Goal: Task Accomplishment & Management: Manage account settings

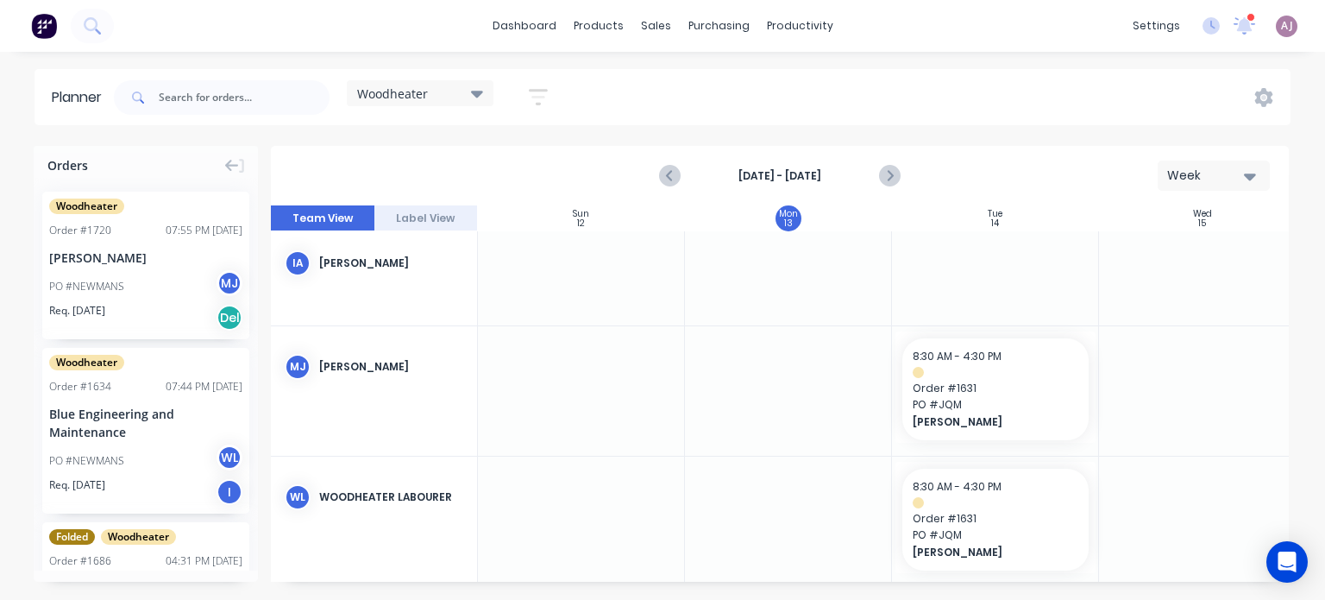
scroll to position [34, 0]
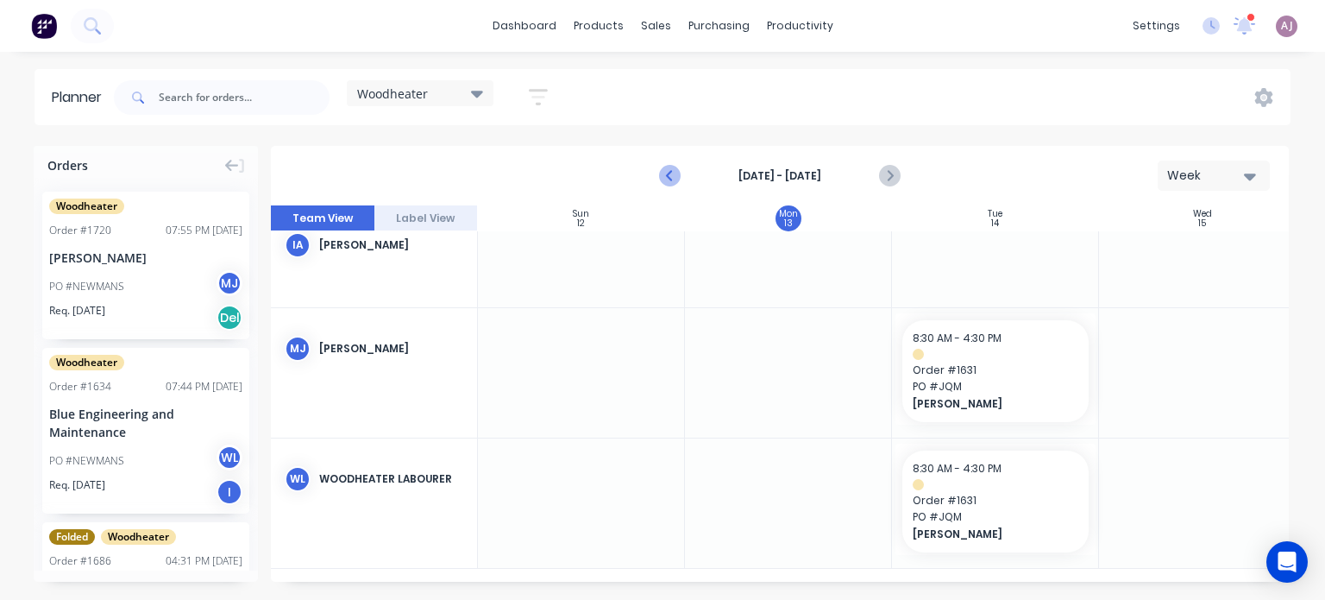
click at [666, 177] on icon "Previous page" at bounding box center [670, 176] width 21 height 21
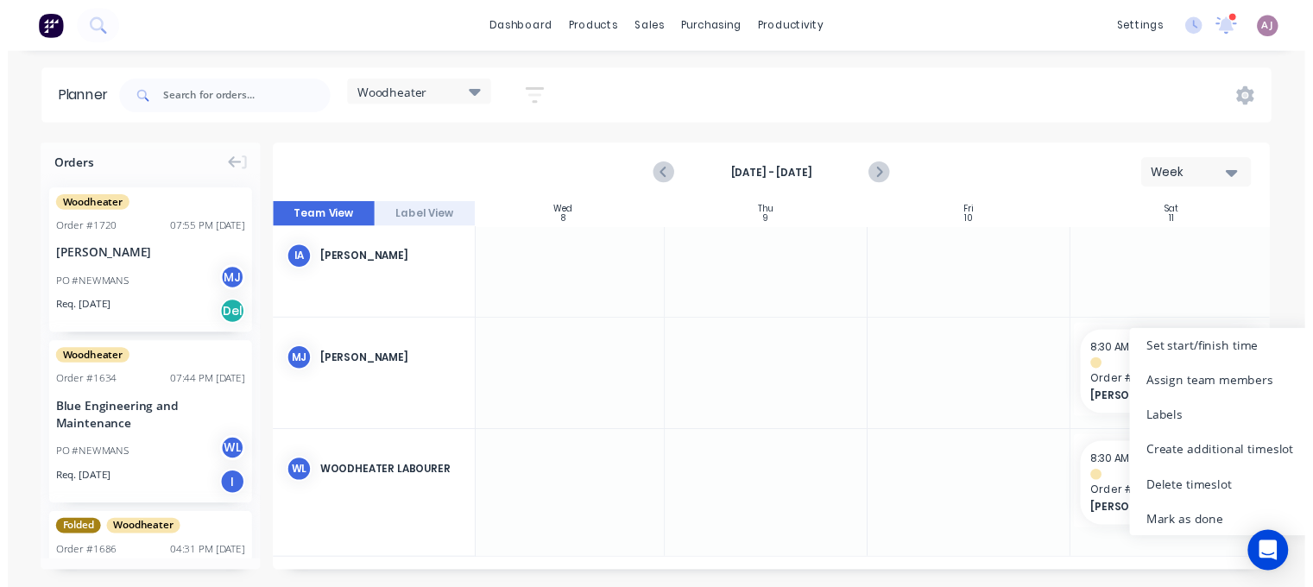
scroll to position [4, 635]
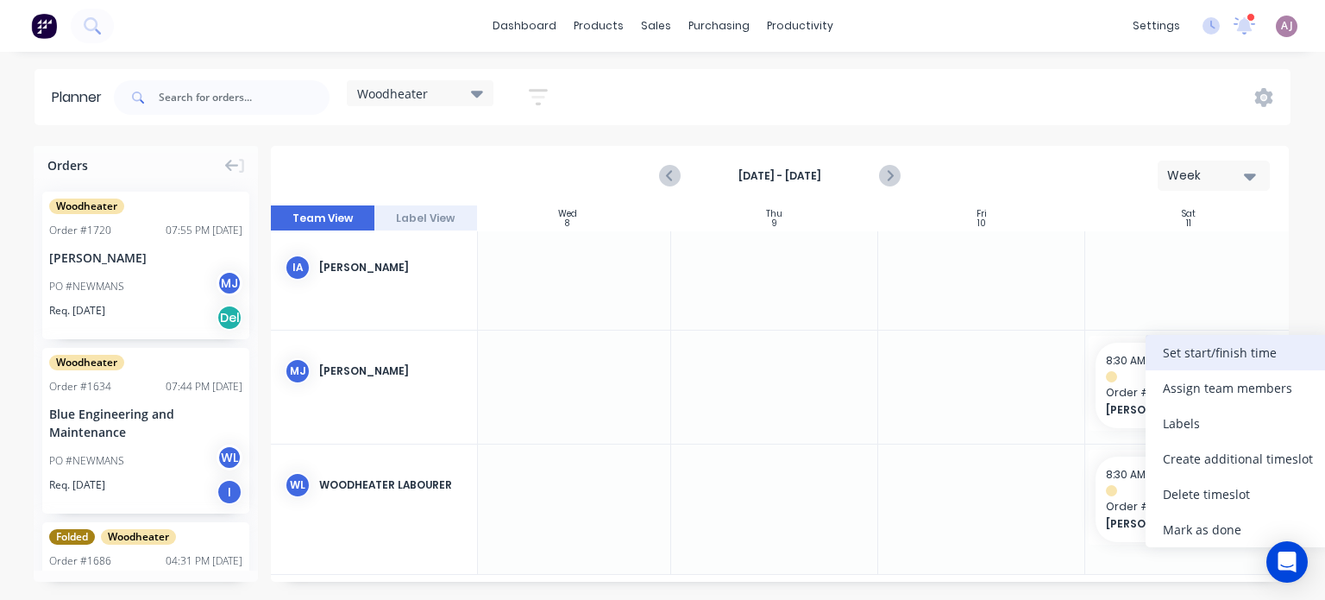
click at [1194, 358] on div "Set start/finish time" at bounding box center [1238, 352] width 185 height 35
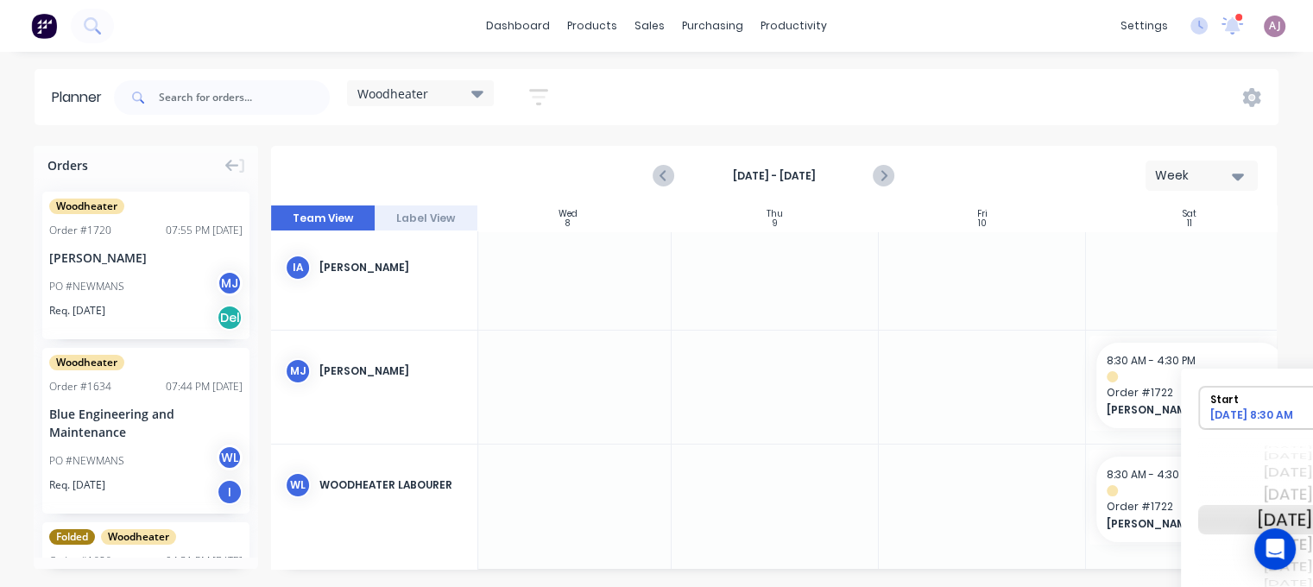
click at [1262, 518] on div "[DATE]" at bounding box center [1284, 519] width 54 height 29
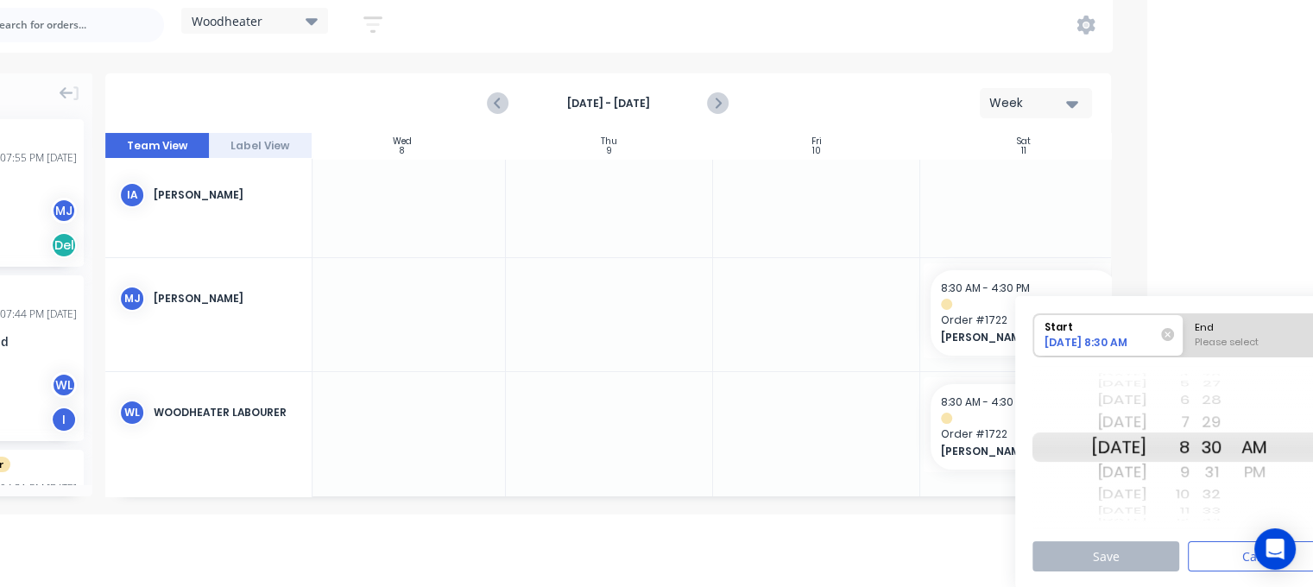
scroll to position [72, 205]
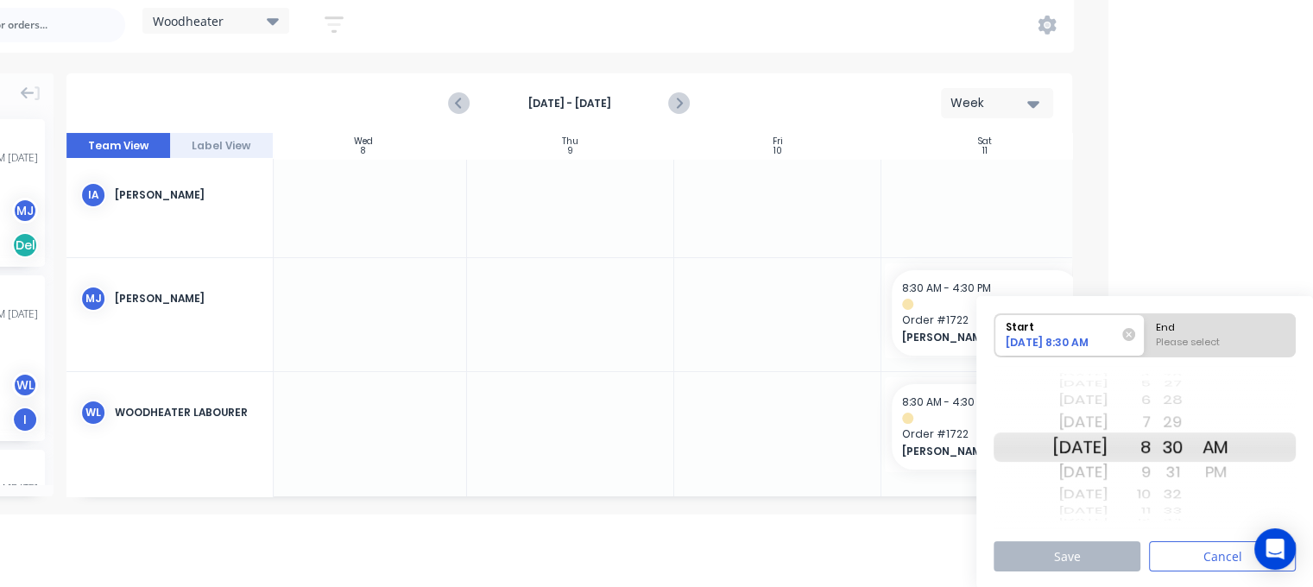
click at [1150, 467] on div "9" at bounding box center [1128, 472] width 43 height 28
click at [1186, 337] on div "Please select" at bounding box center [1219, 346] width 141 height 22
click at [1145, 337] on input "End Please select" at bounding box center [1144, 335] width 1 height 42
radio input "true"
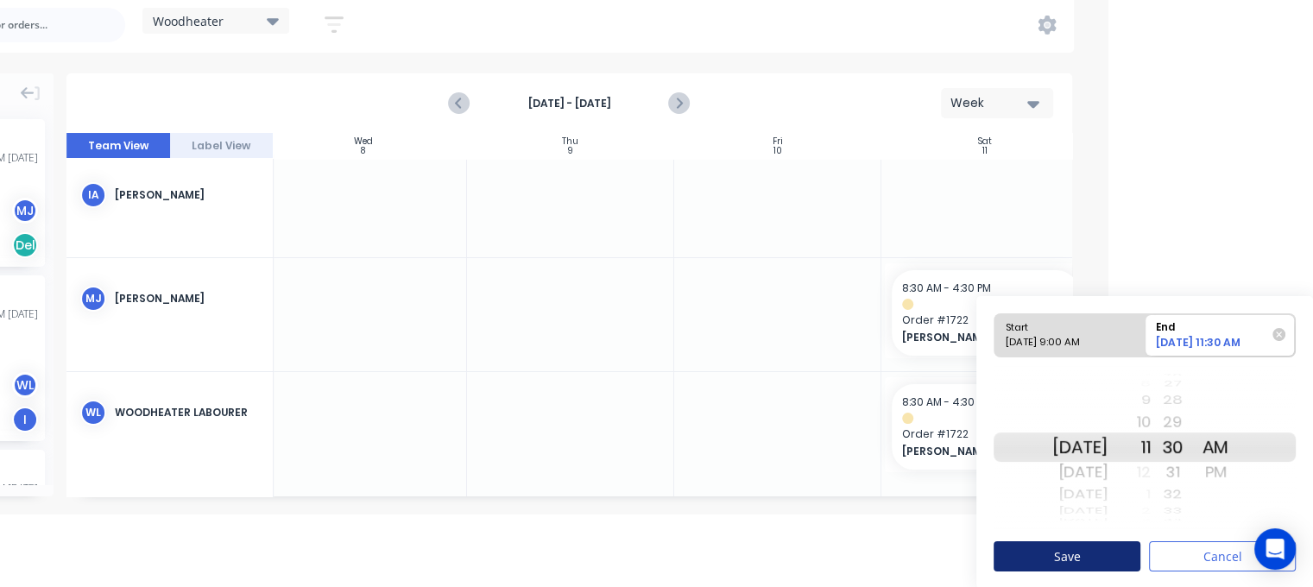
click at [1068, 541] on button "Save" at bounding box center [1066, 556] width 147 height 30
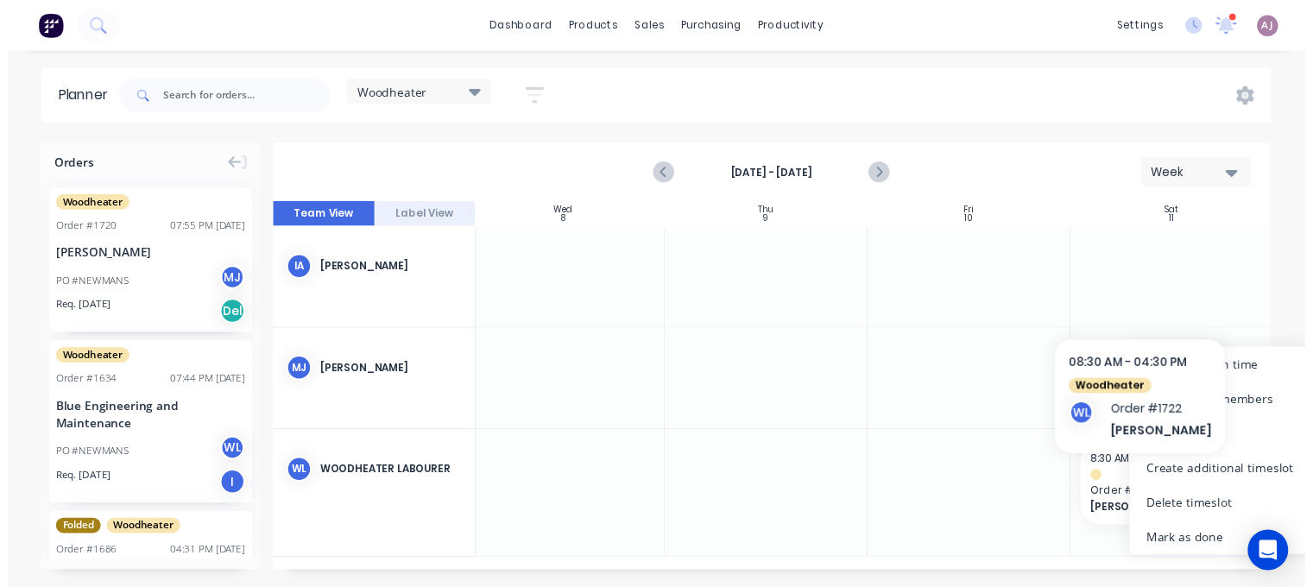
scroll to position [0, 635]
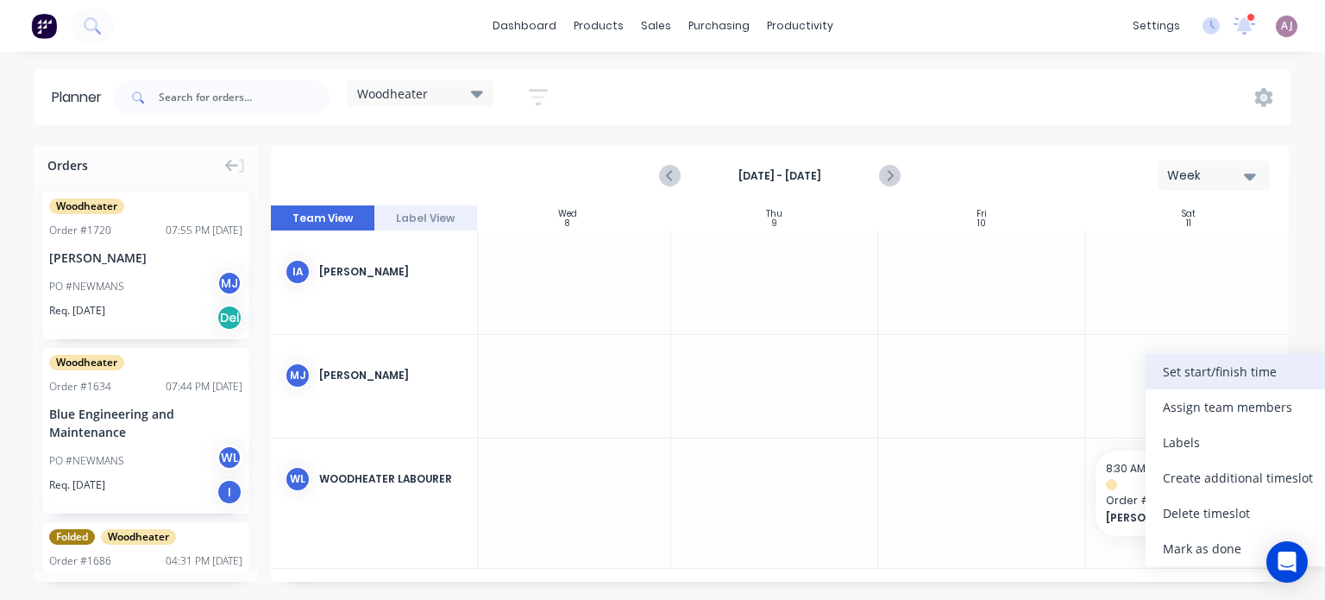
click at [1215, 375] on div "Set start/finish time" at bounding box center [1238, 371] width 185 height 35
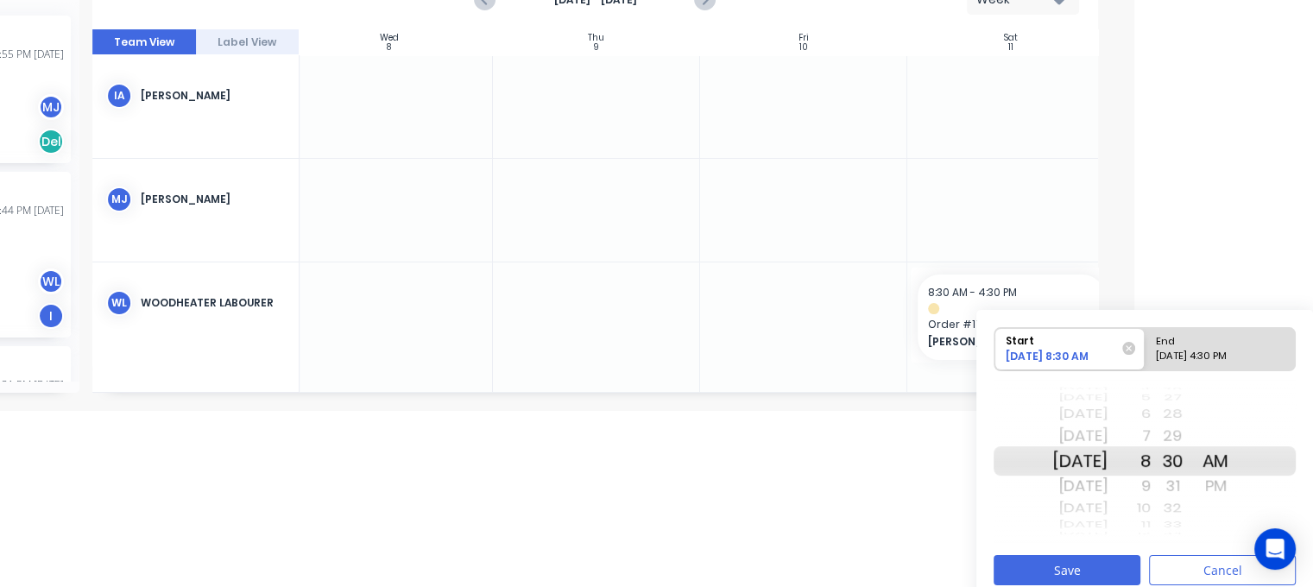
scroll to position [190, 179]
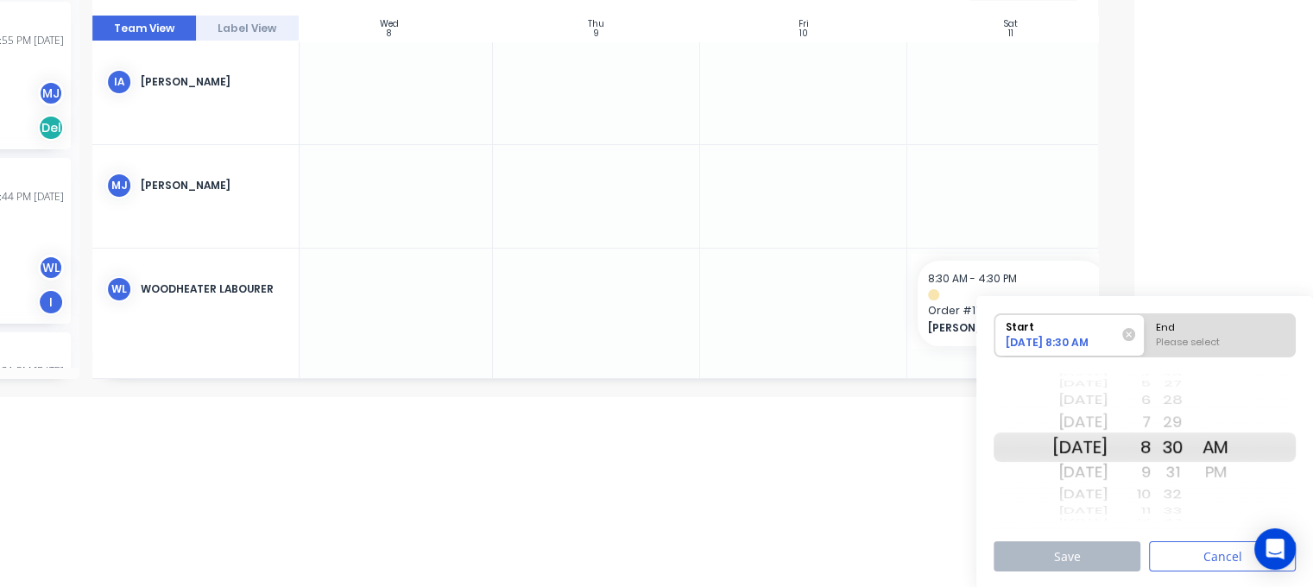
click at [1174, 465] on div "31" at bounding box center [1171, 472] width 43 height 28
click at [1150, 470] on div "9" at bounding box center [1128, 472] width 43 height 28
click at [1174, 338] on div "Please select" at bounding box center [1219, 346] width 141 height 22
click at [1145, 338] on input "End Please select" at bounding box center [1144, 335] width 1 height 42
radio input "true"
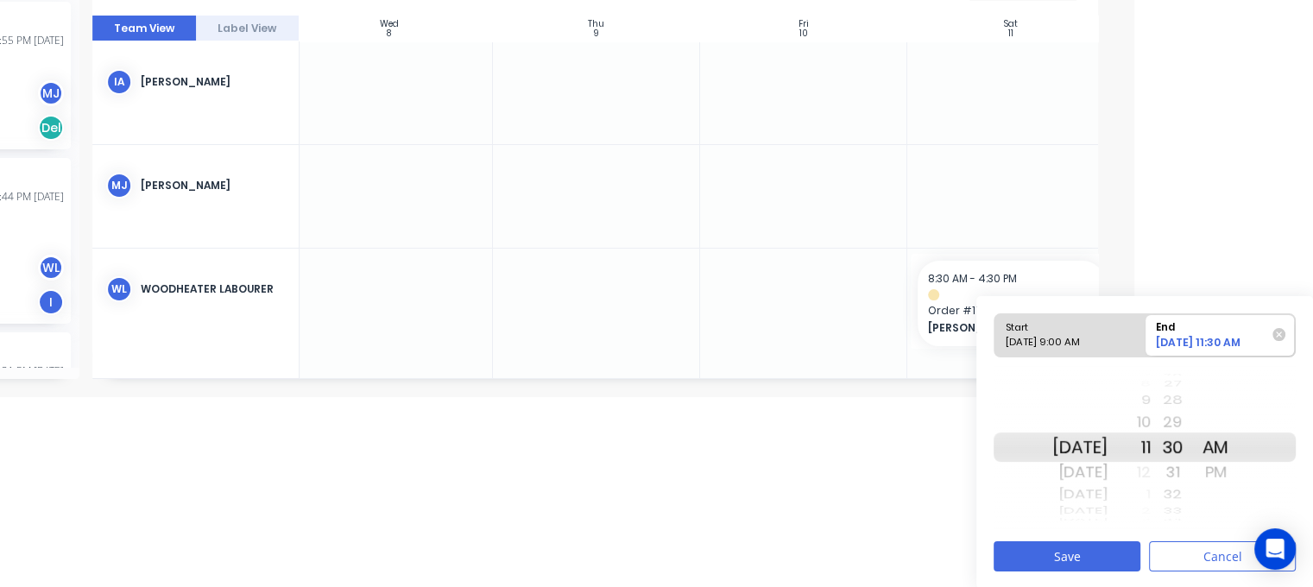
click at [1094, 536] on div "Start [DATE] 9:00 AM End [DATE] 11:30 AM [DATE] [DATE] [DATE] [DATE] [DATE] [DA…" at bounding box center [1144, 442] width 337 height 293
click at [1075, 550] on button "Save" at bounding box center [1066, 556] width 147 height 30
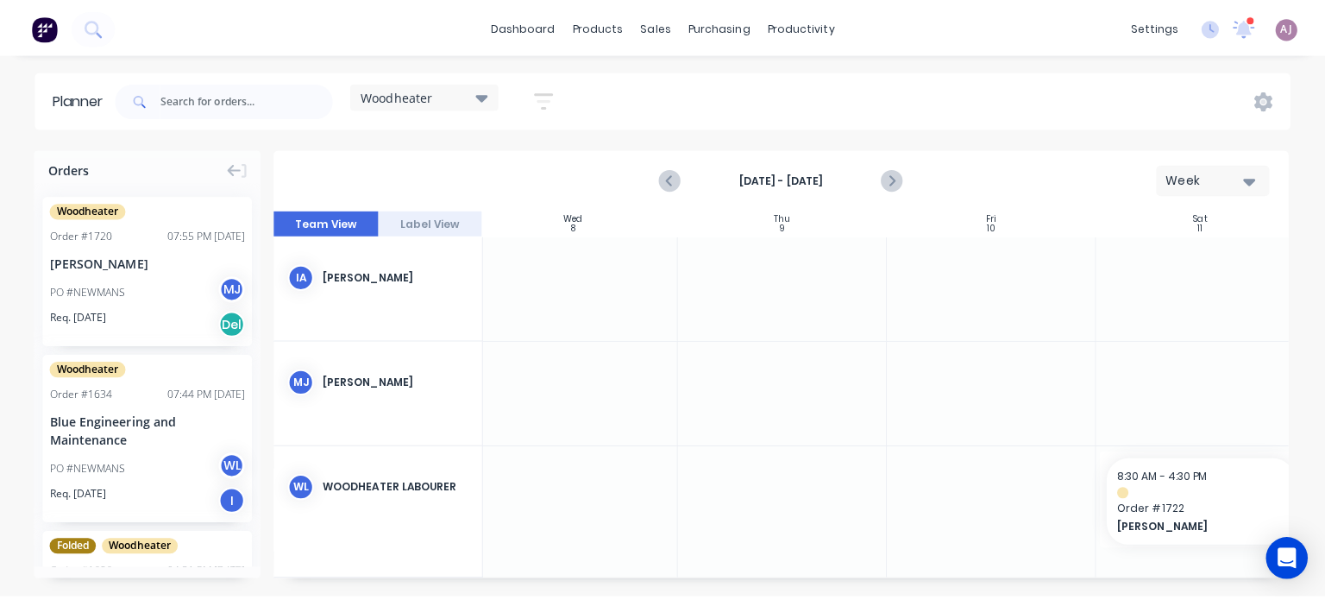
scroll to position [0, 0]
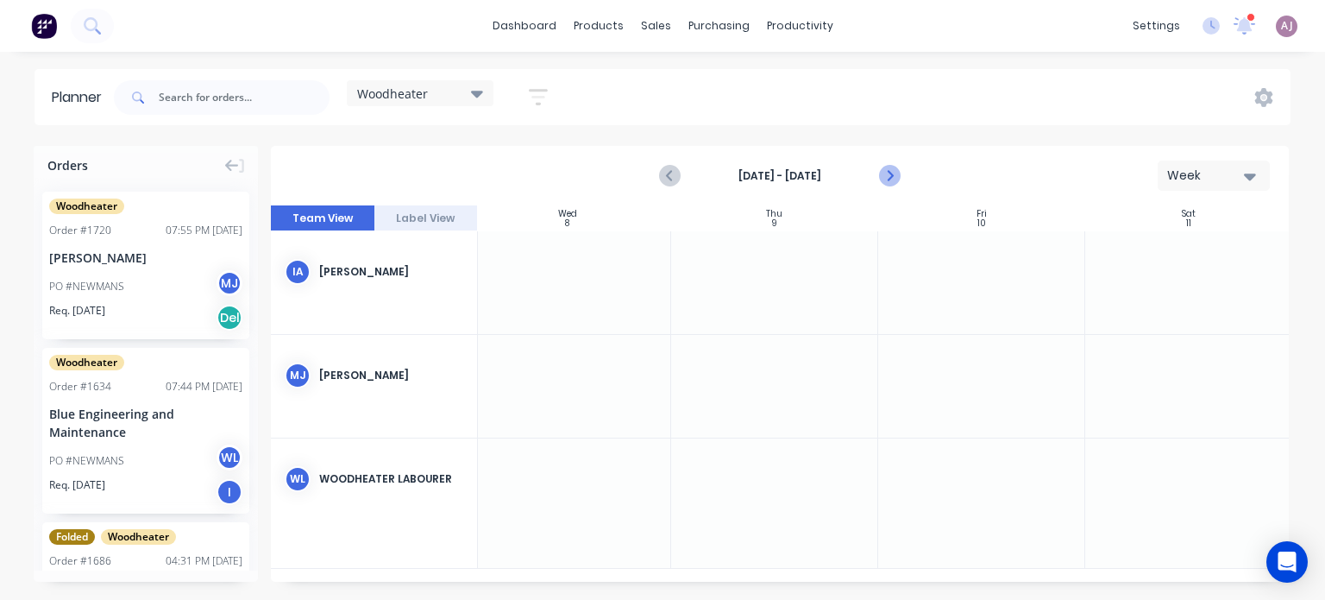
click at [896, 177] on icon "Next page" at bounding box center [888, 176] width 21 height 21
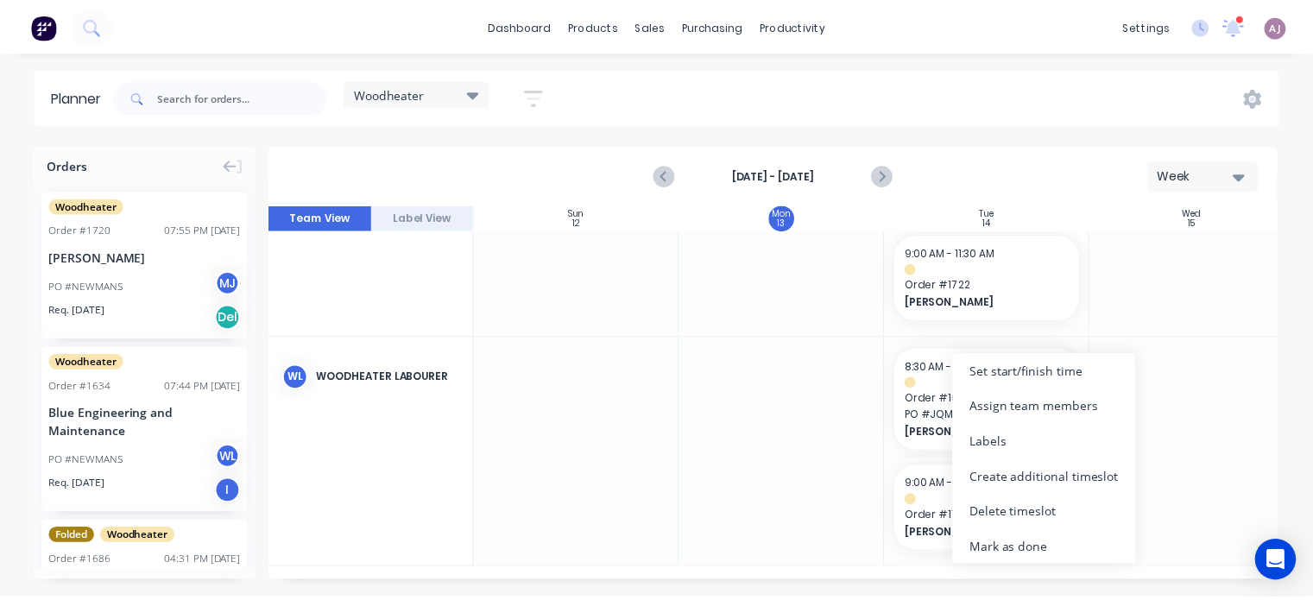
scroll to position [221, 0]
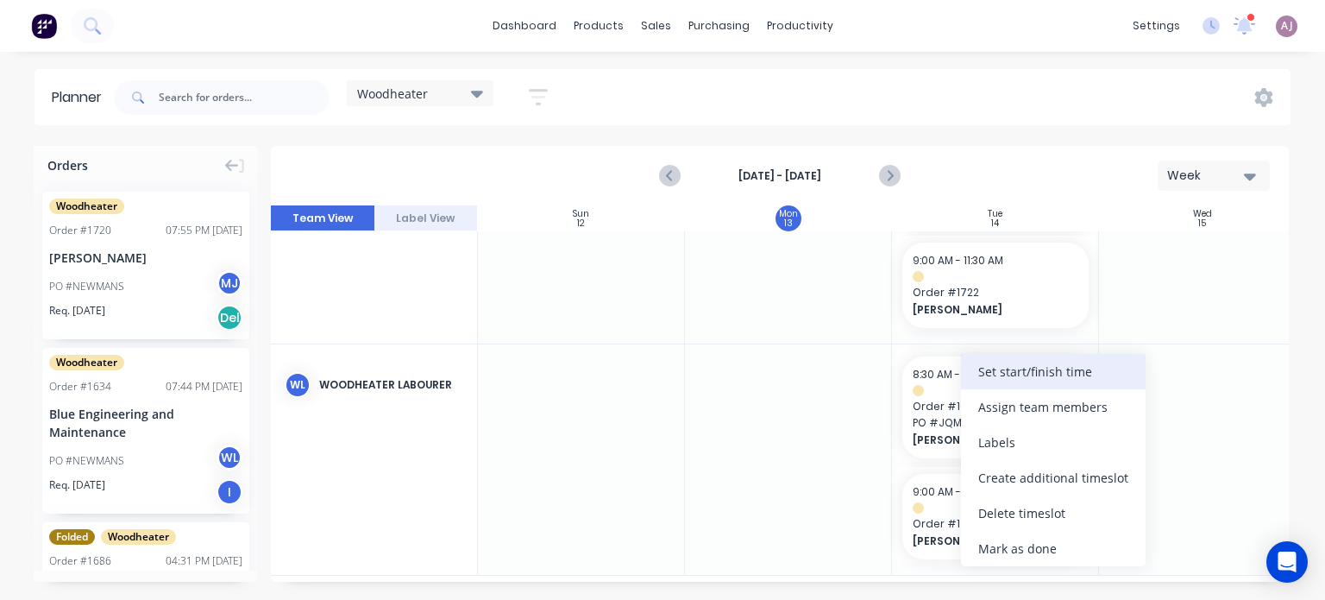
click at [1045, 374] on div "Set start/finish time" at bounding box center [1053, 371] width 185 height 35
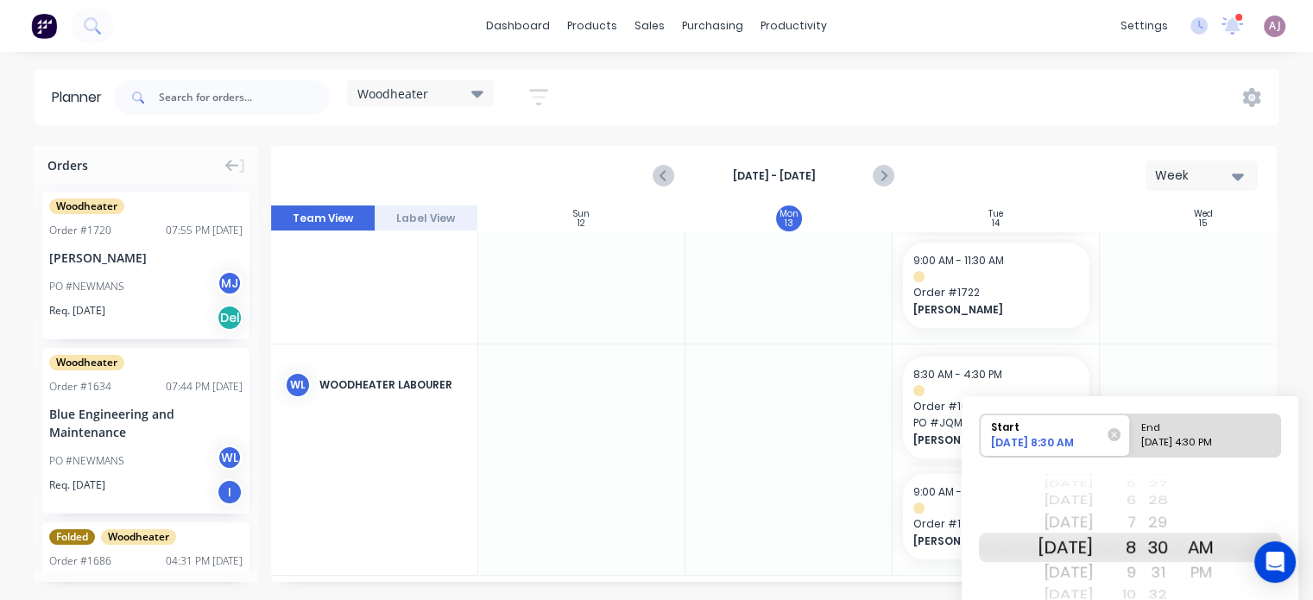
click at [1054, 570] on div "[DATE]" at bounding box center [1065, 572] width 54 height 28
click at [1199, 434] on div "End" at bounding box center [1205, 425] width 141 height 22
click at [1130, 434] on input "End Please select" at bounding box center [1130, 435] width 1 height 42
radio input "true"
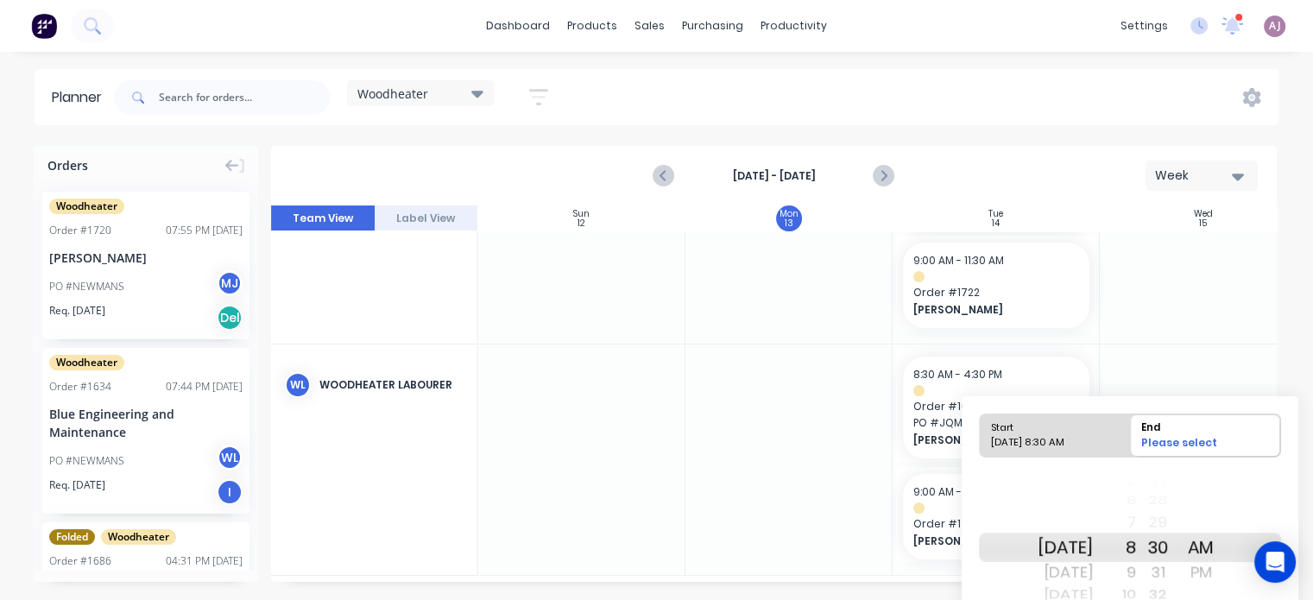
click at [1222, 570] on div "PM" at bounding box center [1200, 572] width 43 height 28
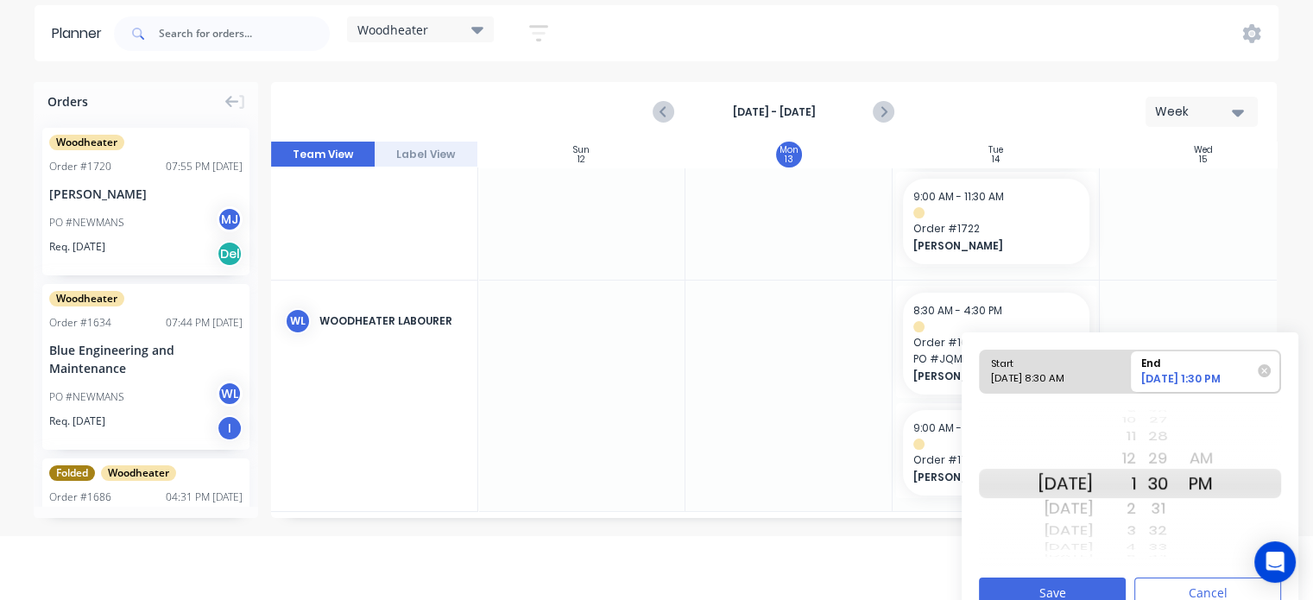
scroll to position [87, 0]
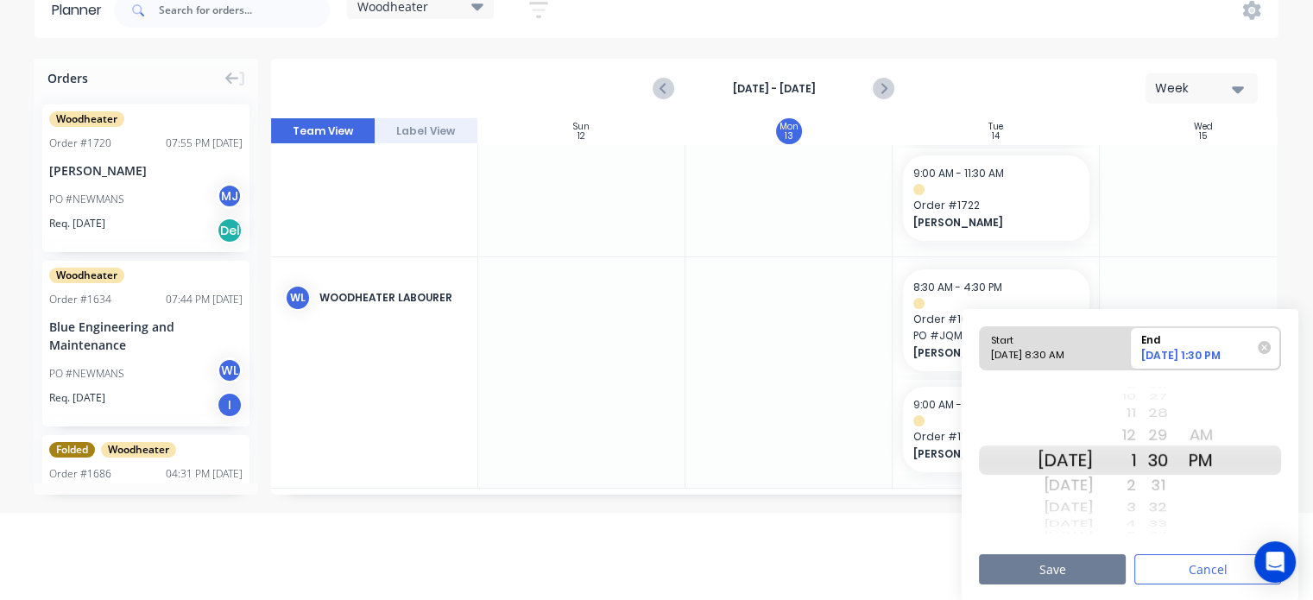
click at [1080, 562] on button "Save" at bounding box center [1052, 569] width 147 height 30
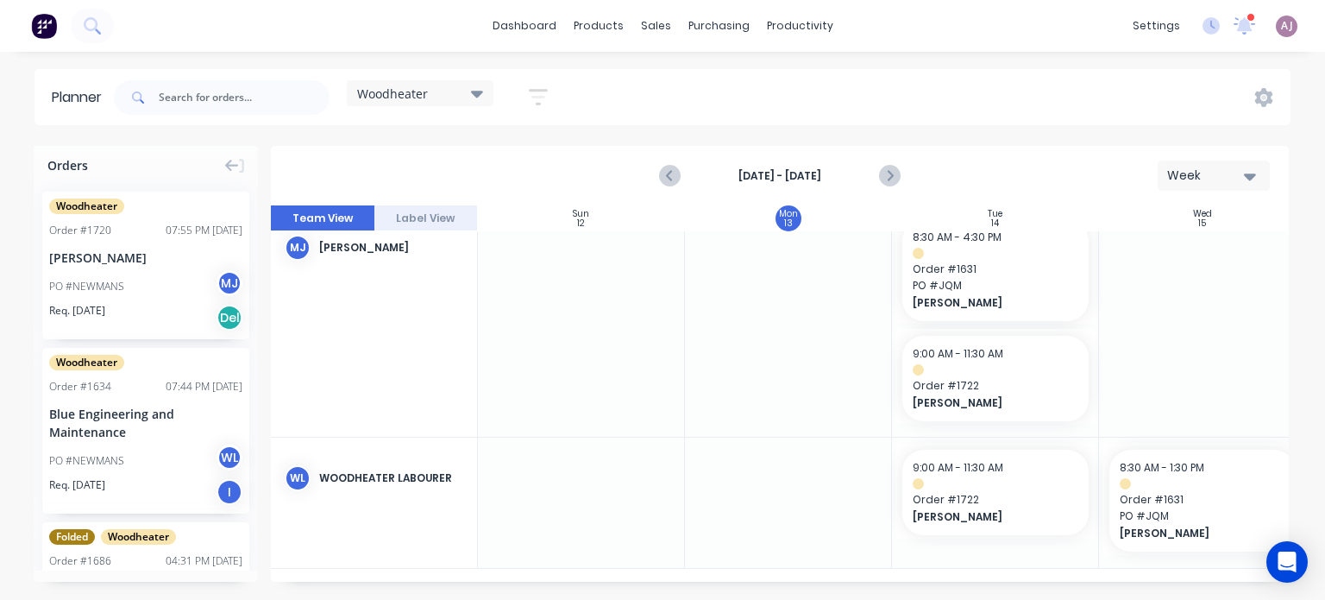
scroll to position [135, 0]
drag, startPoint x: 1014, startPoint y: 286, endPoint x: 1198, endPoint y: 362, distance: 198.9
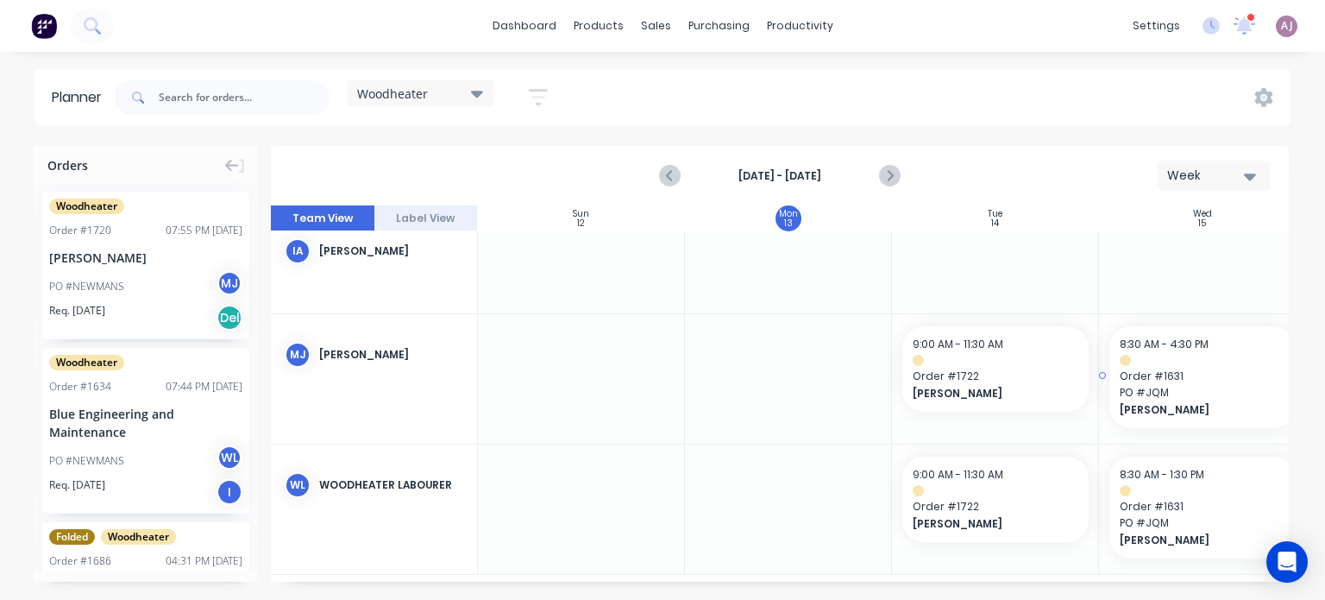
scroll to position [21, 0]
click at [975, 390] on span "[PERSON_NAME]" at bounding box center [987, 394] width 149 height 16
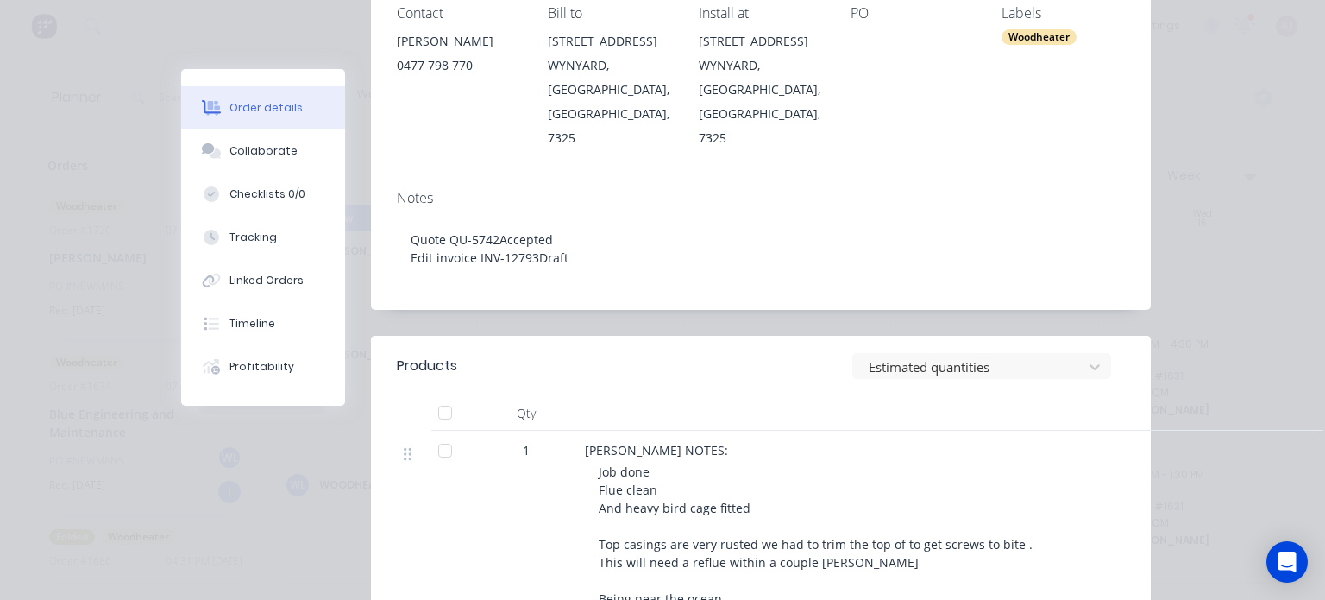
scroll to position [0, 0]
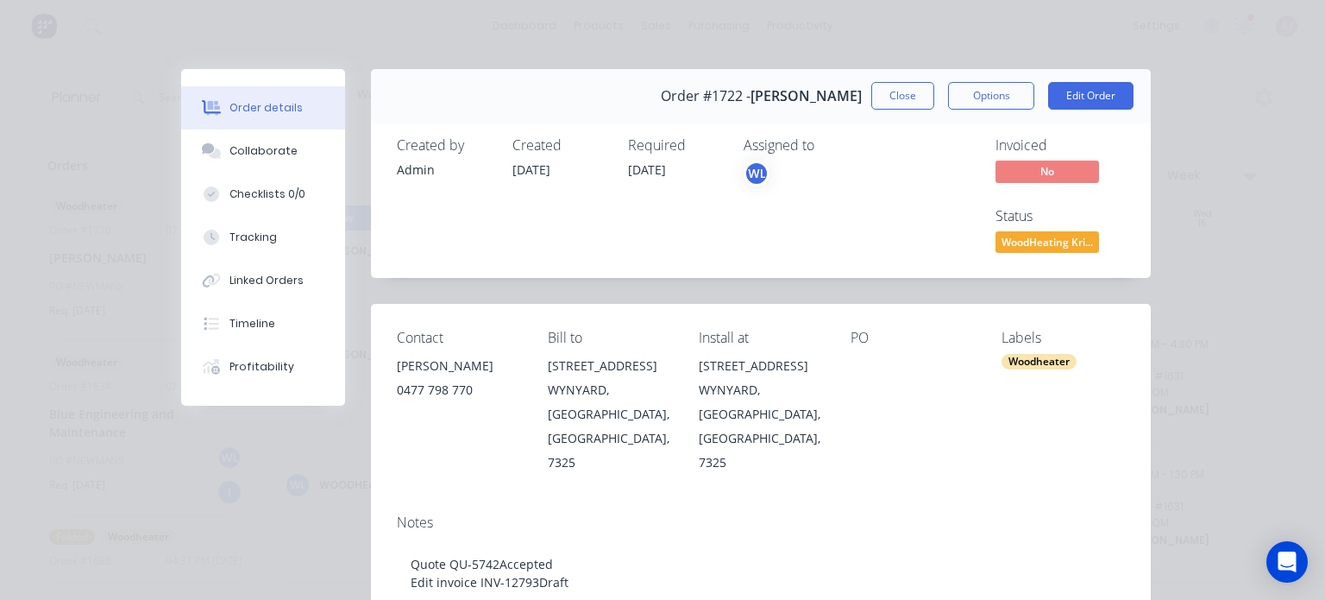
click at [895, 104] on button "Close" at bounding box center [903, 96] width 63 height 28
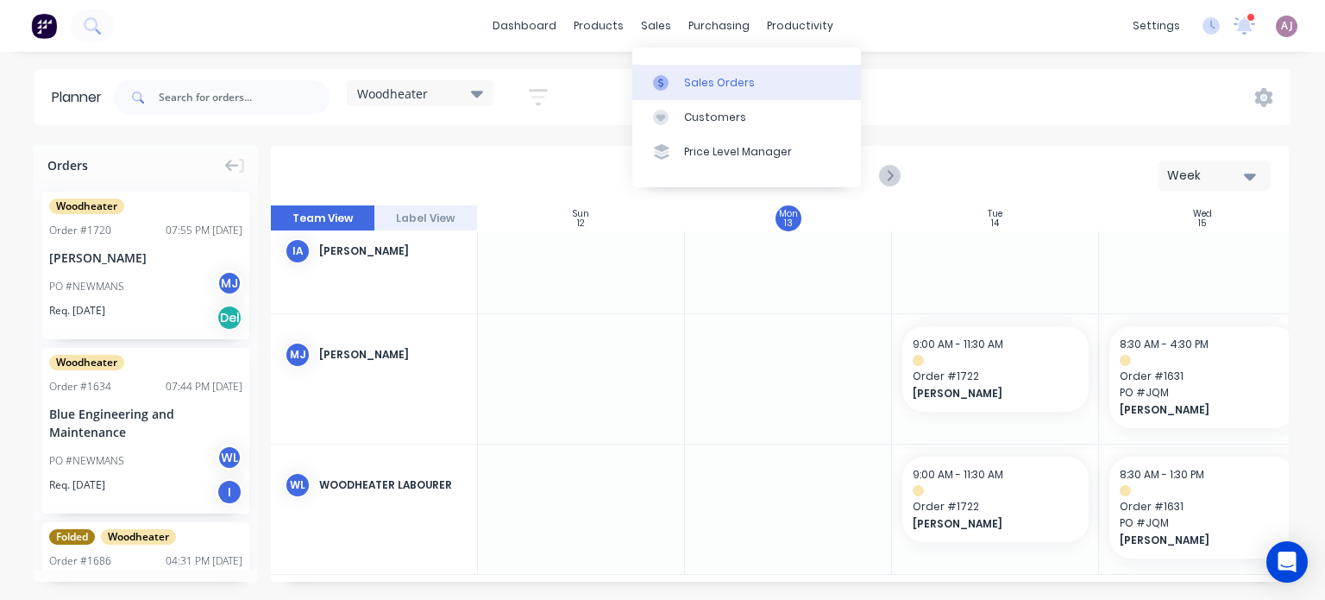
click at [685, 72] on link "Sales Orders" at bounding box center [747, 82] width 229 height 35
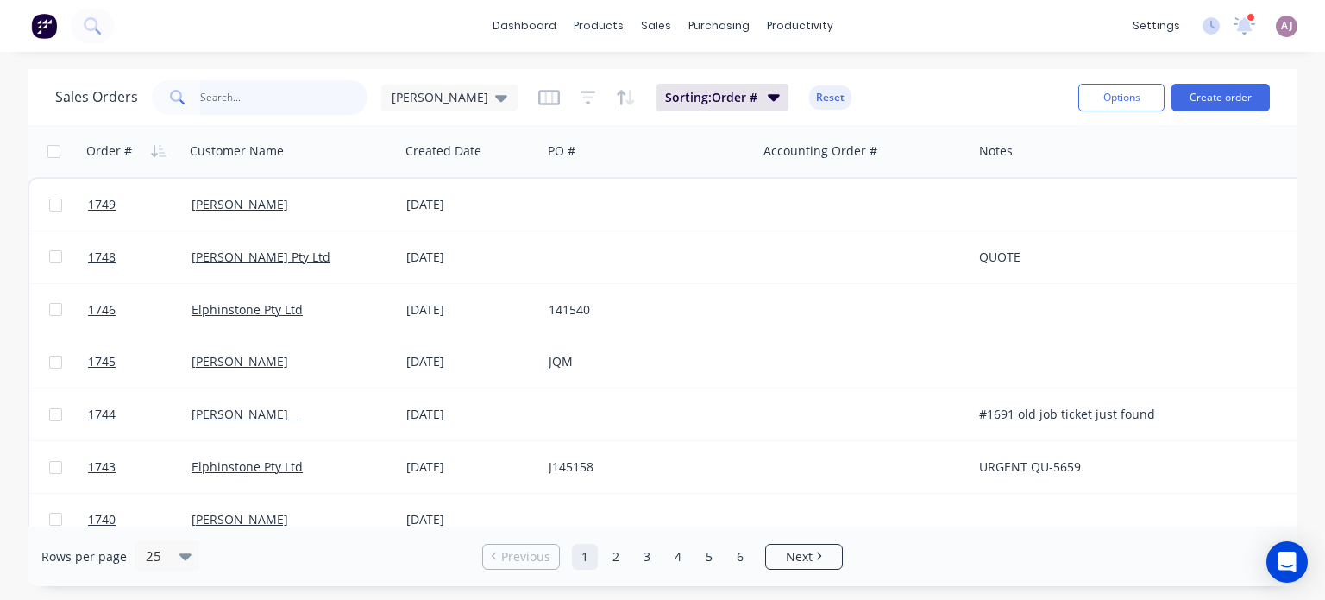
click at [275, 107] on input "text" at bounding box center [284, 97] width 168 height 35
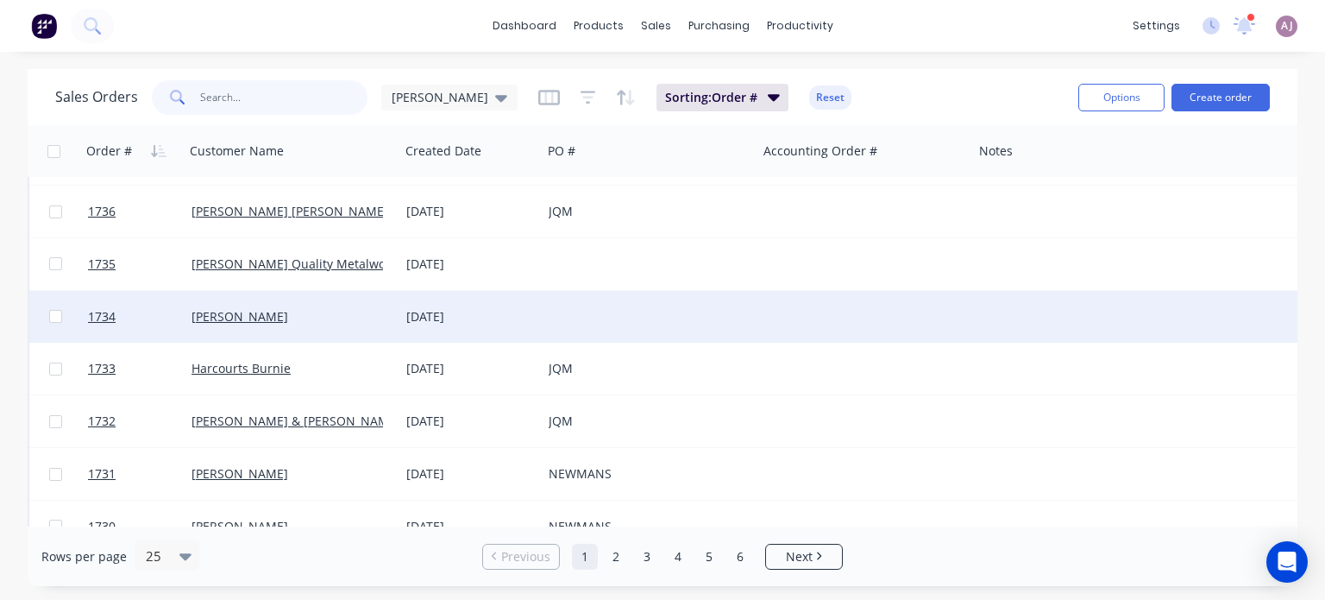
scroll to position [690, 0]
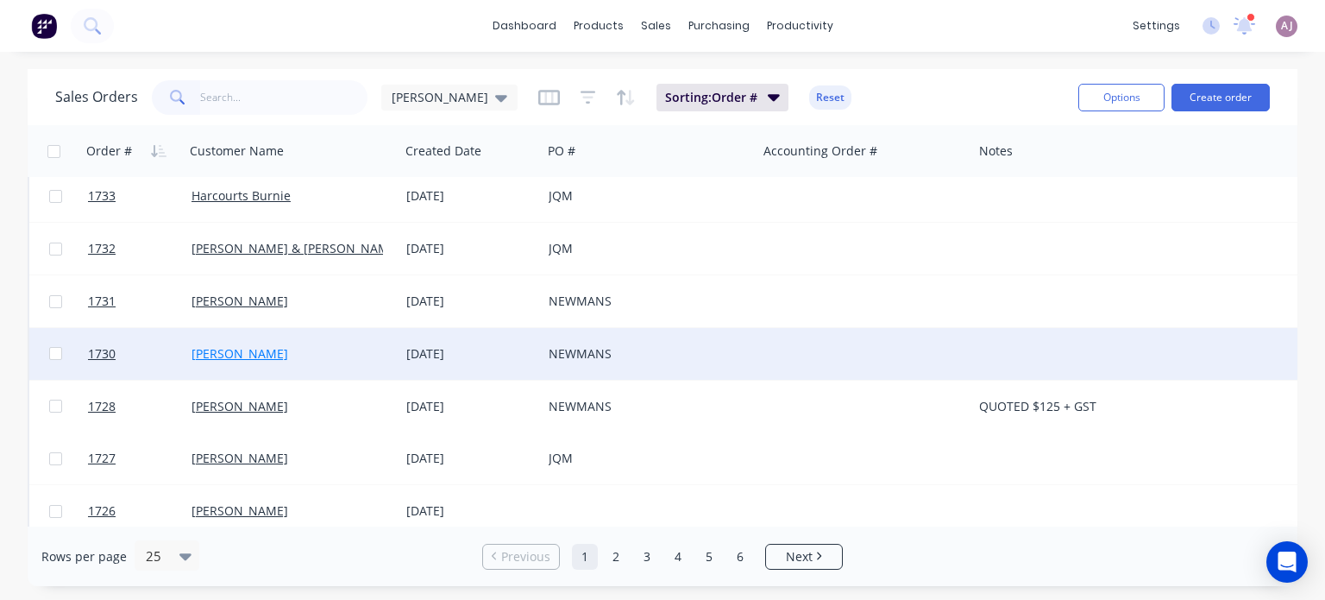
click at [238, 354] on link "[PERSON_NAME]" at bounding box center [240, 353] width 97 height 16
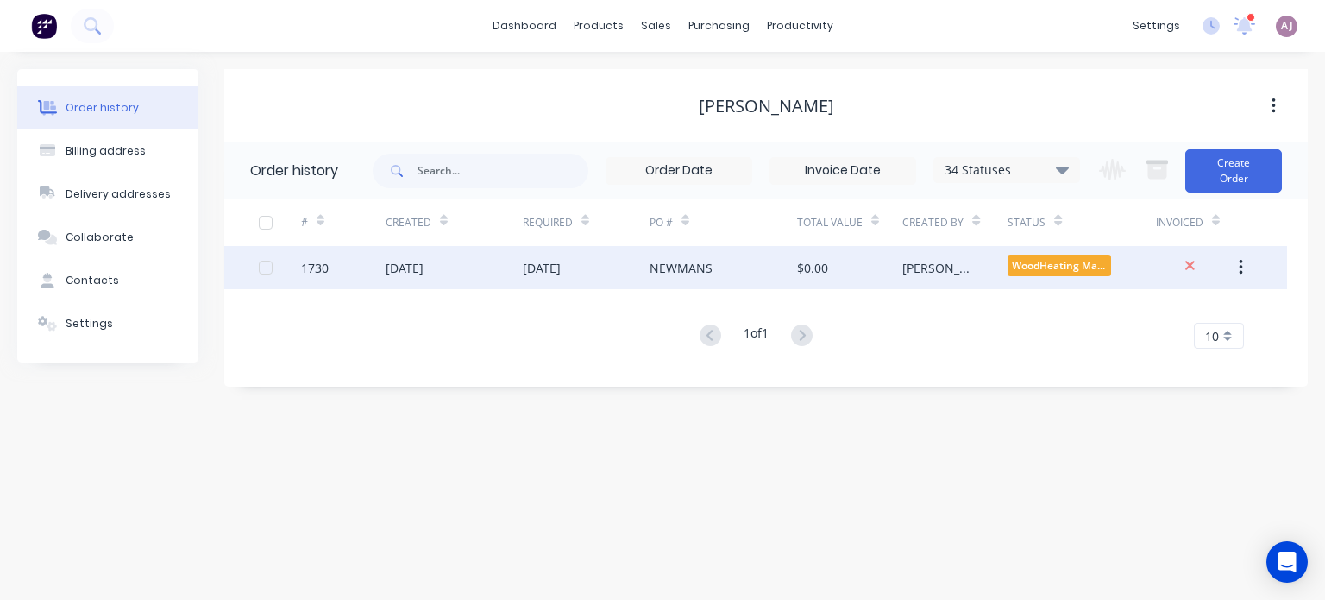
click at [561, 261] on div "[DATE]" at bounding box center [542, 268] width 38 height 18
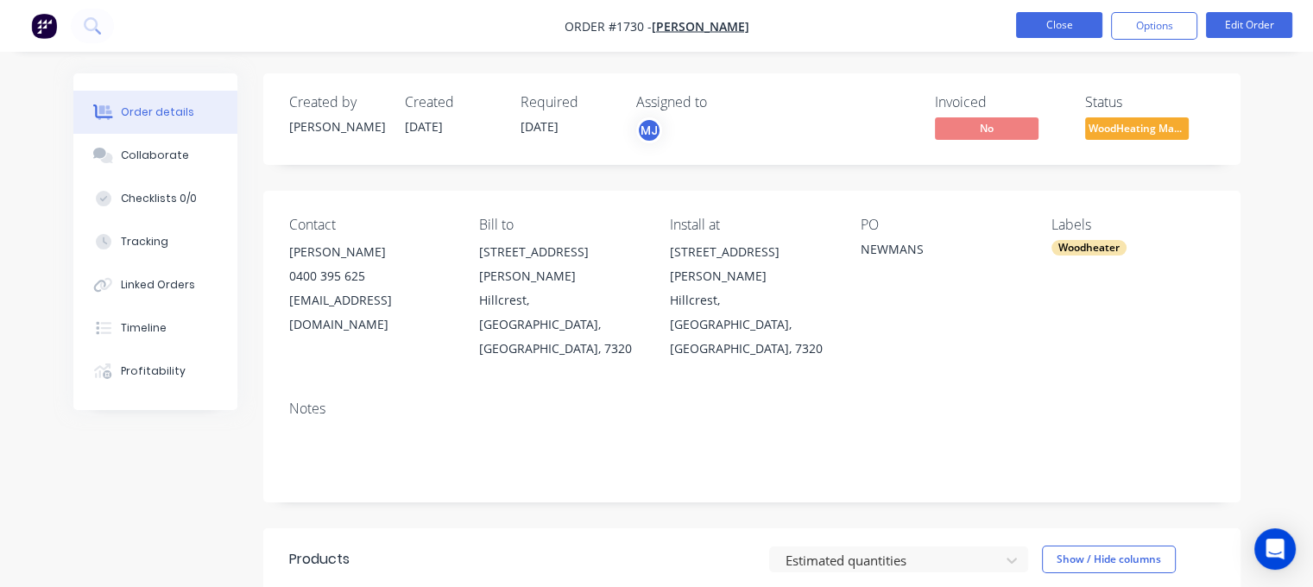
click at [1053, 30] on button "Close" at bounding box center [1059, 25] width 86 height 26
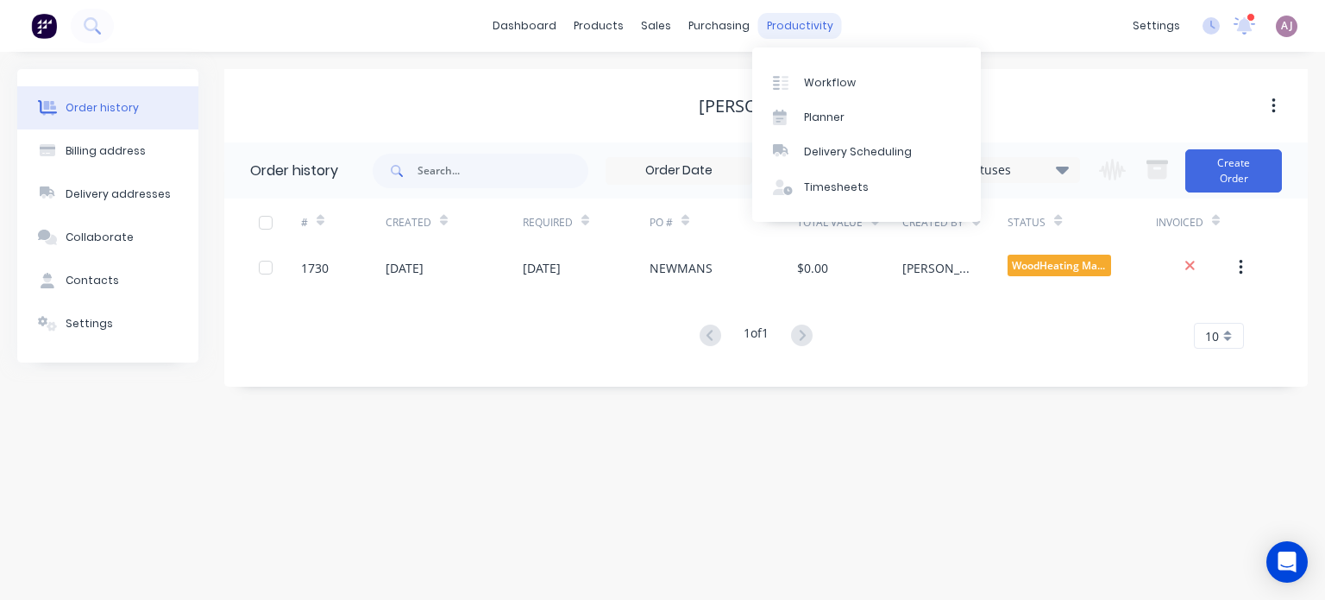
click at [815, 16] on div "productivity" at bounding box center [801, 26] width 84 height 26
click at [832, 112] on div "Planner" at bounding box center [824, 118] width 41 height 16
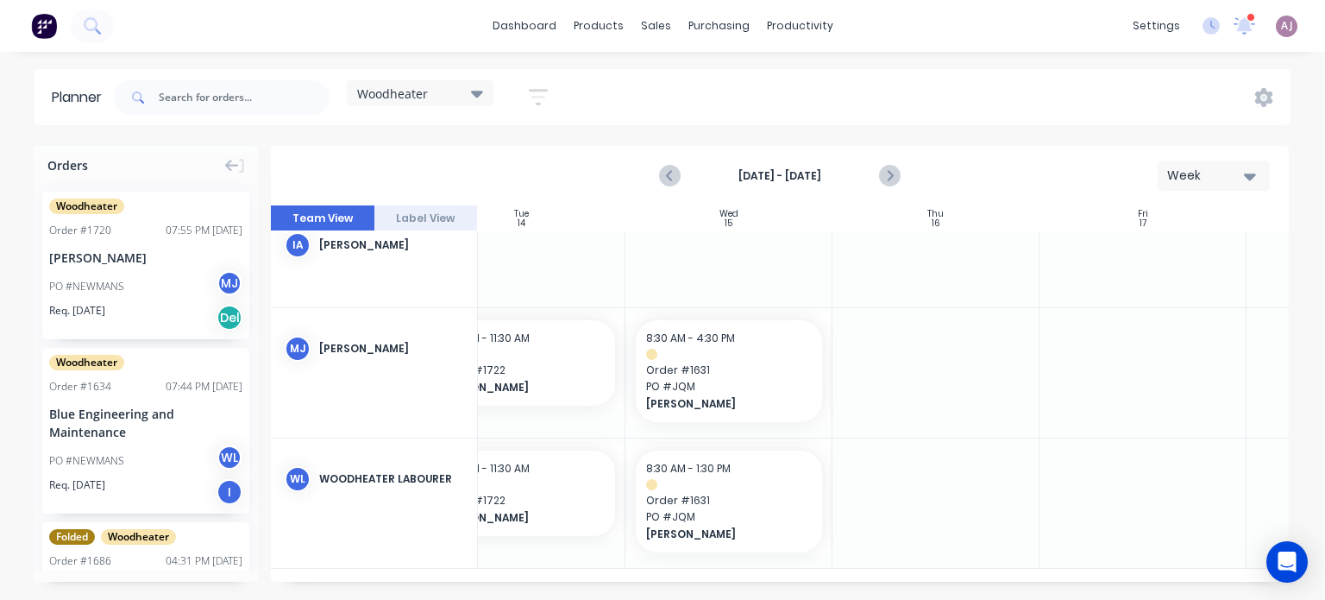
scroll to position [34, 476]
drag, startPoint x: 103, startPoint y: 262, endPoint x: 1140, endPoint y: 332, distance: 1039.6
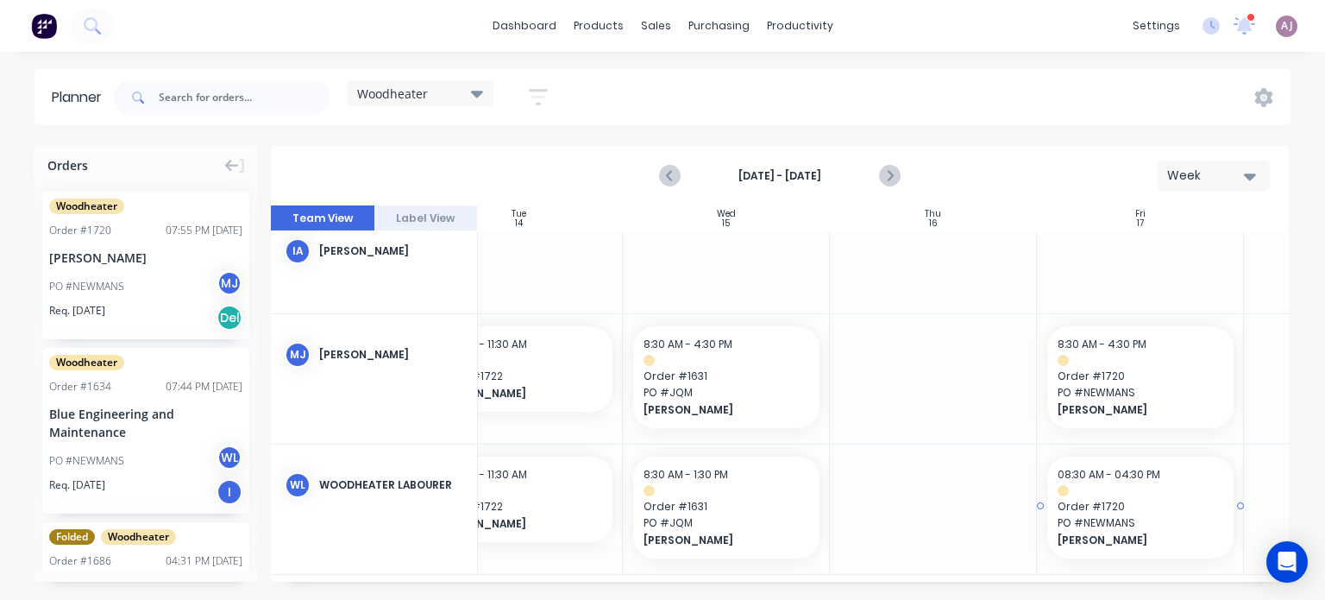
drag, startPoint x: 91, startPoint y: 246, endPoint x: 1136, endPoint y: 496, distance: 1074.6
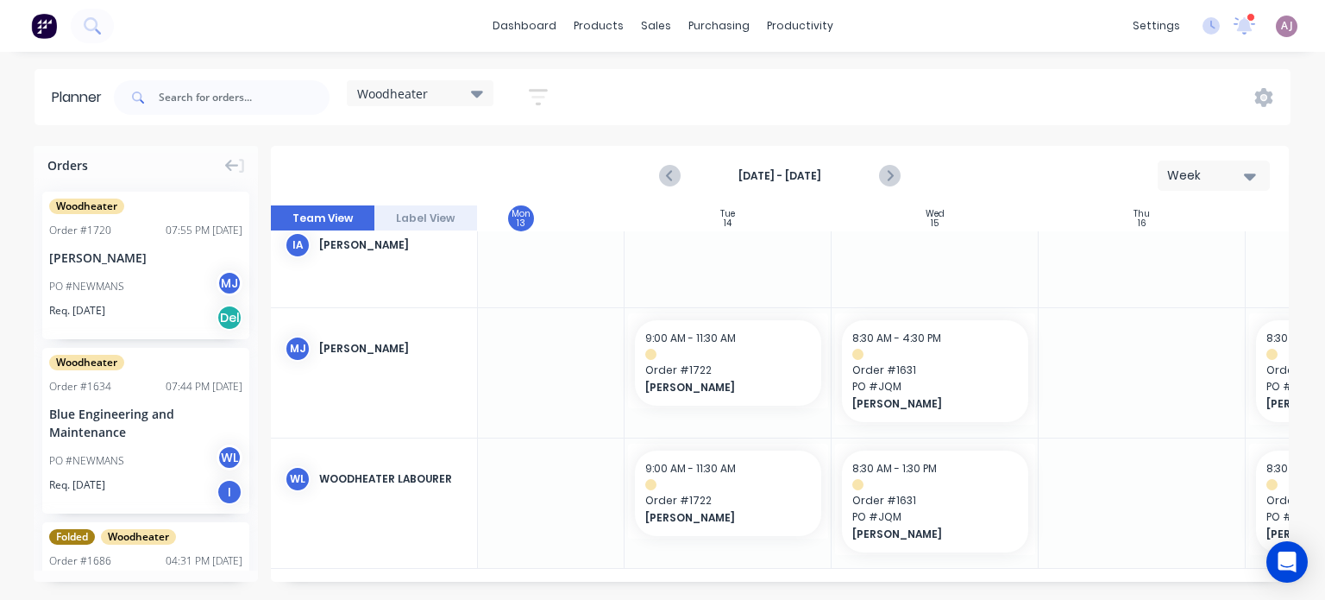
scroll to position [34, 0]
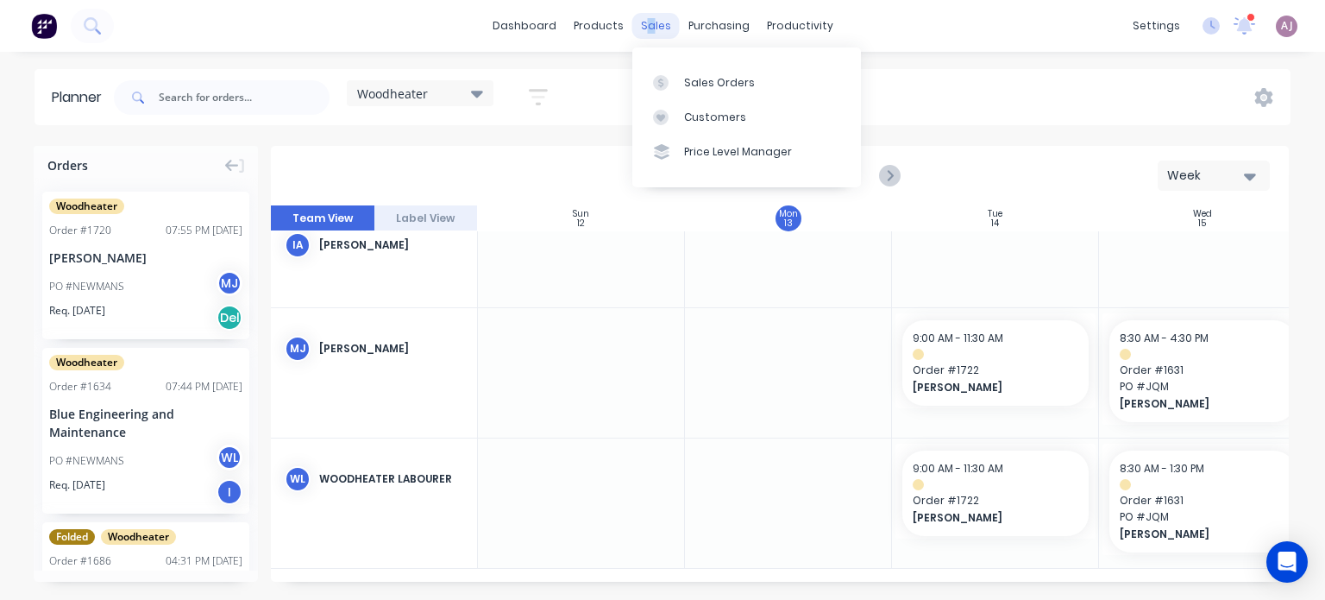
click at [650, 28] on div "sales" at bounding box center [656, 26] width 47 height 26
click at [682, 85] on link "Sales Orders" at bounding box center [747, 82] width 229 height 35
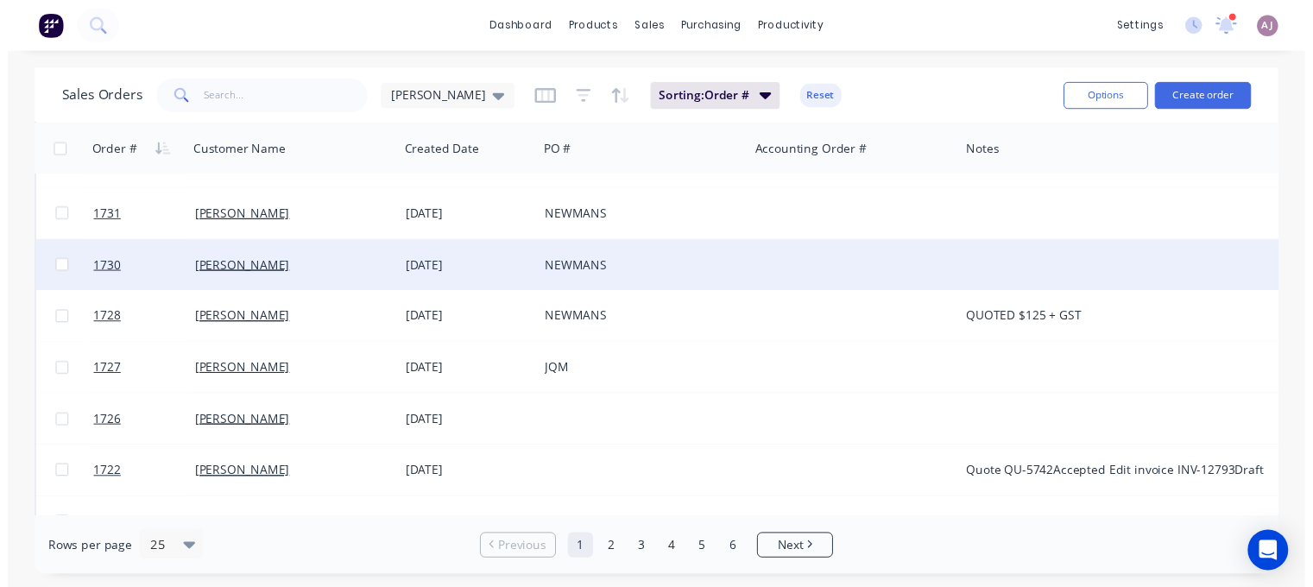
scroll to position [797, 0]
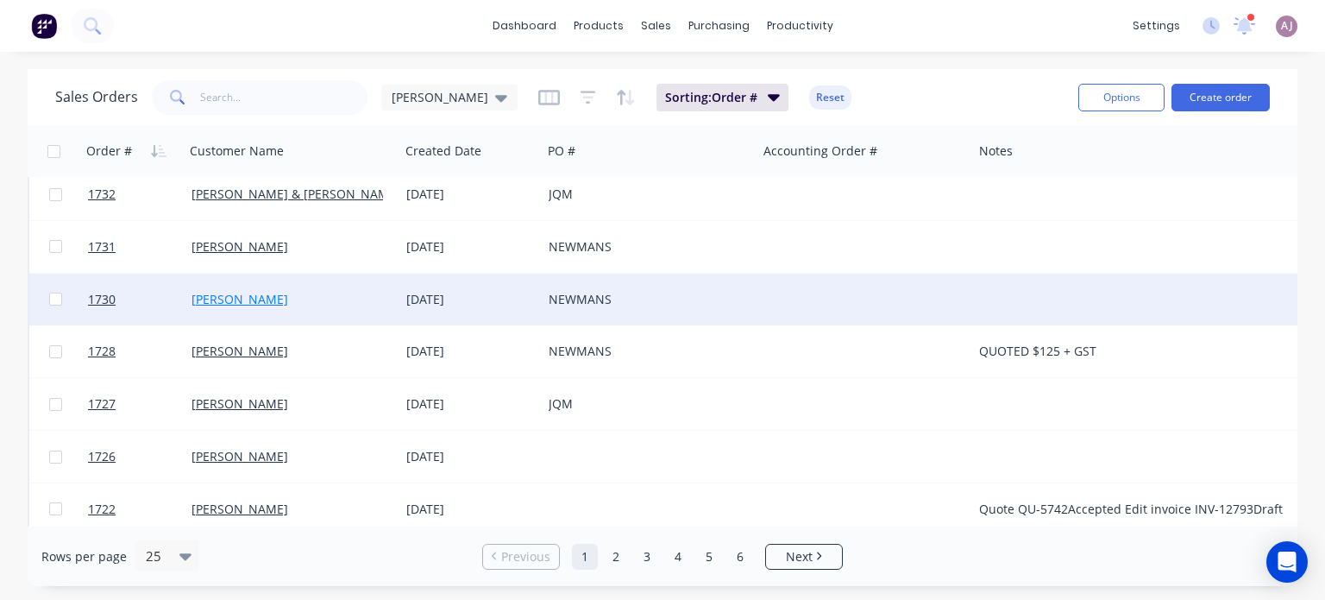
click at [226, 295] on link "[PERSON_NAME]" at bounding box center [240, 299] width 97 height 16
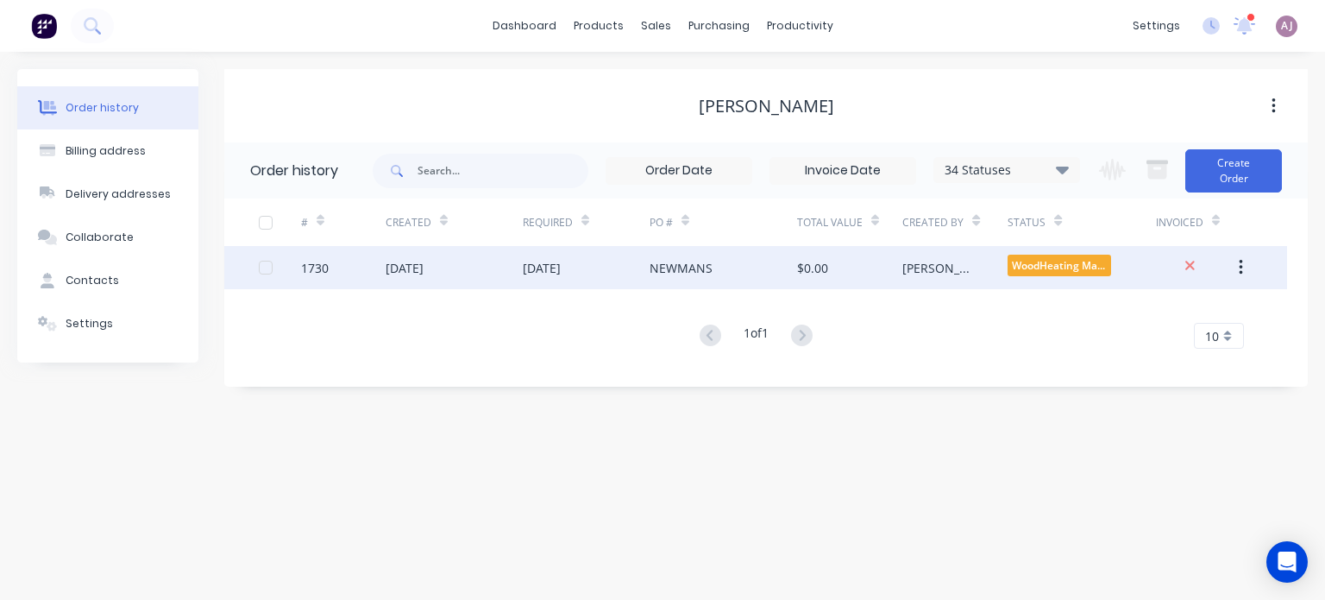
click at [565, 279] on div "[DATE]" at bounding box center [586, 267] width 127 height 43
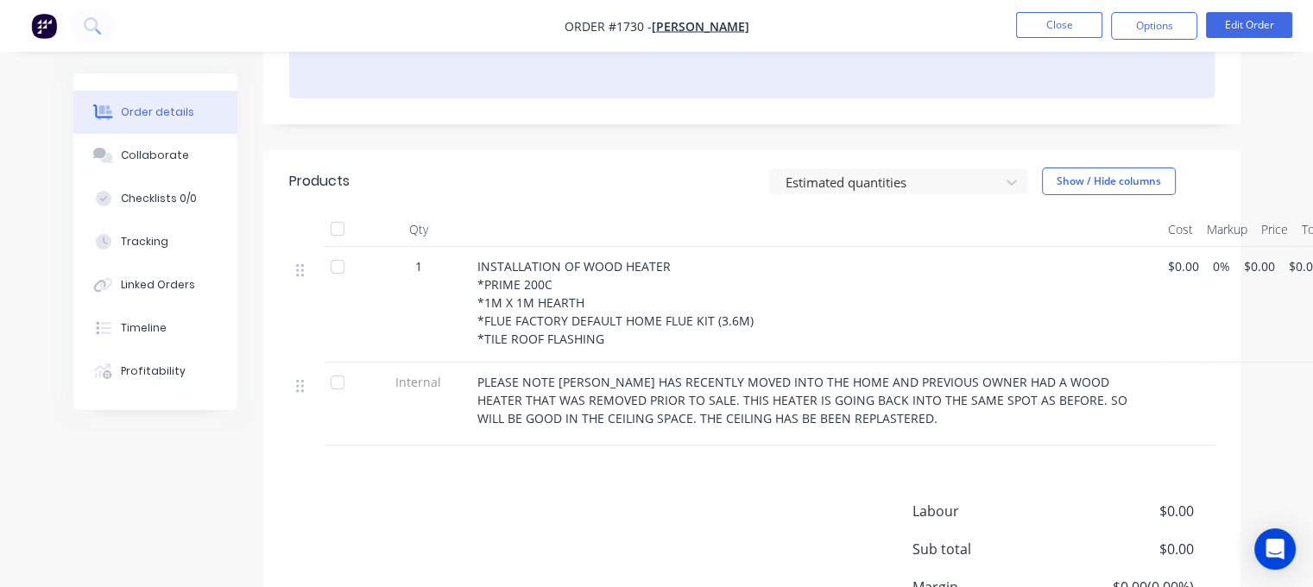
scroll to position [236, 0]
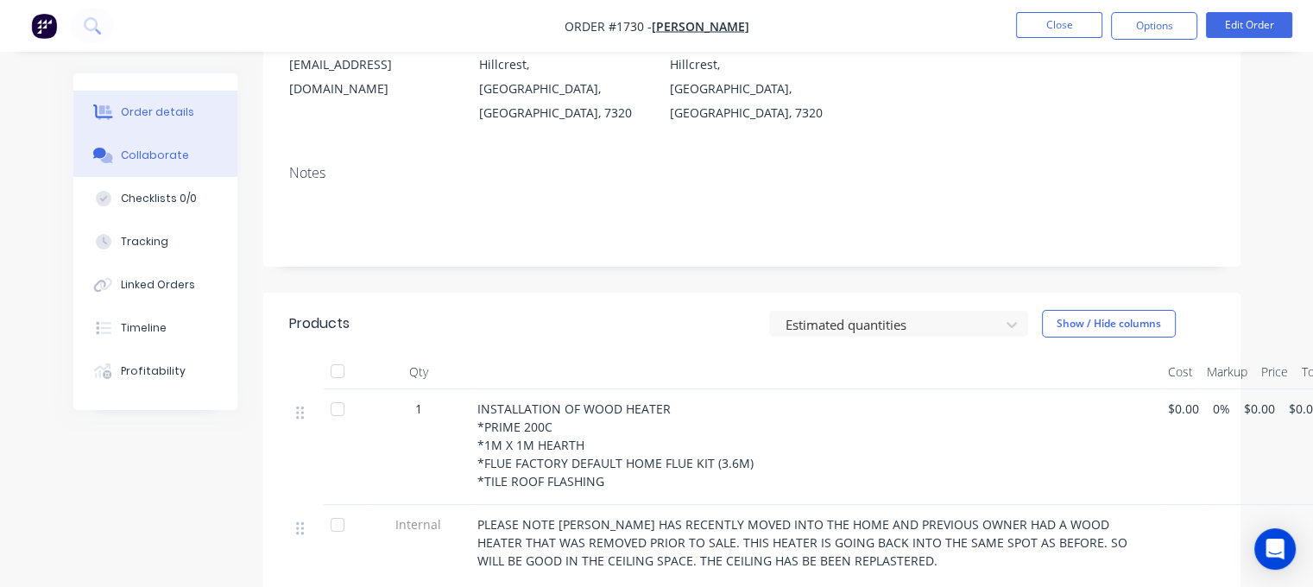
click at [172, 151] on div "Collaborate" at bounding box center [155, 156] width 68 height 16
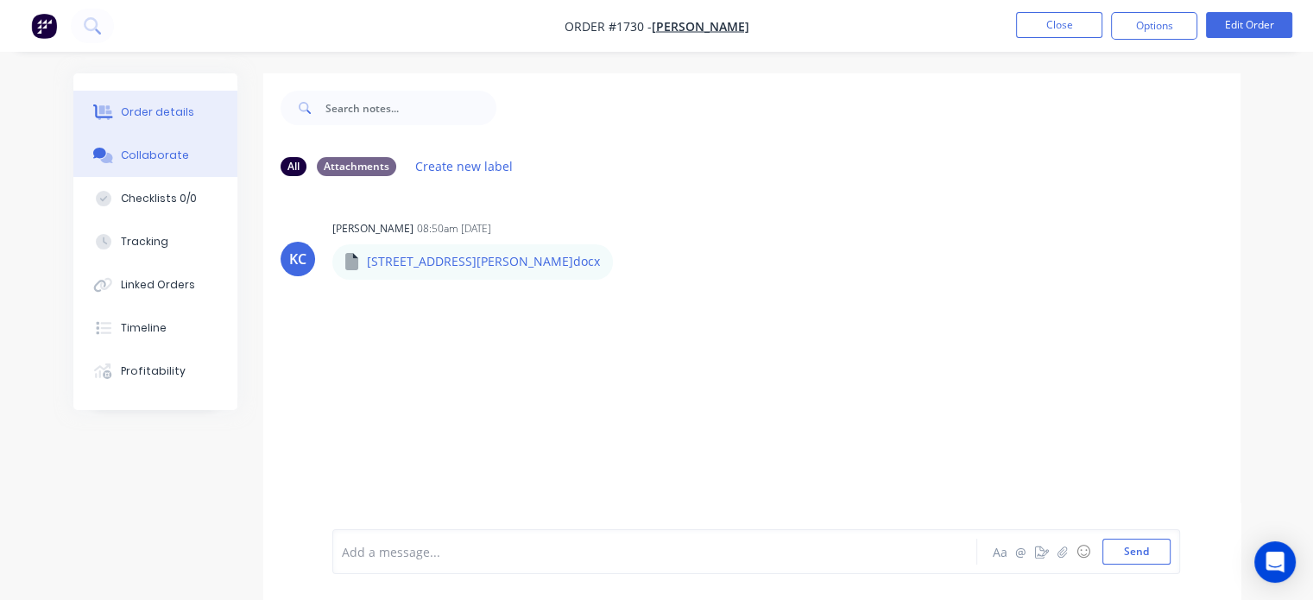
click at [147, 108] on div "Order details" at bounding box center [157, 112] width 73 height 16
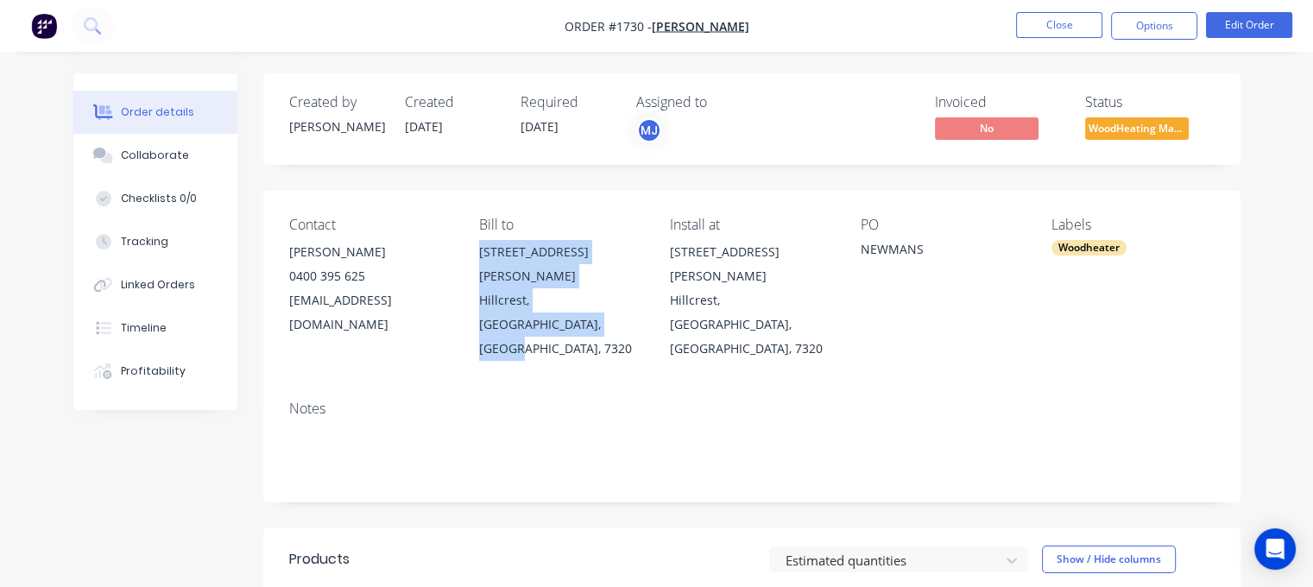
drag, startPoint x: 473, startPoint y: 251, endPoint x: 587, endPoint y: 299, distance: 123.4
click at [587, 299] on div "Contact [PERSON_NAME] [PHONE_NUMBER] [EMAIL_ADDRESS][DOMAIN_NAME] Bill to [STRE…" at bounding box center [751, 289] width 977 height 196
copy div "[STREET_ADDRESS][PERSON_NAME]"
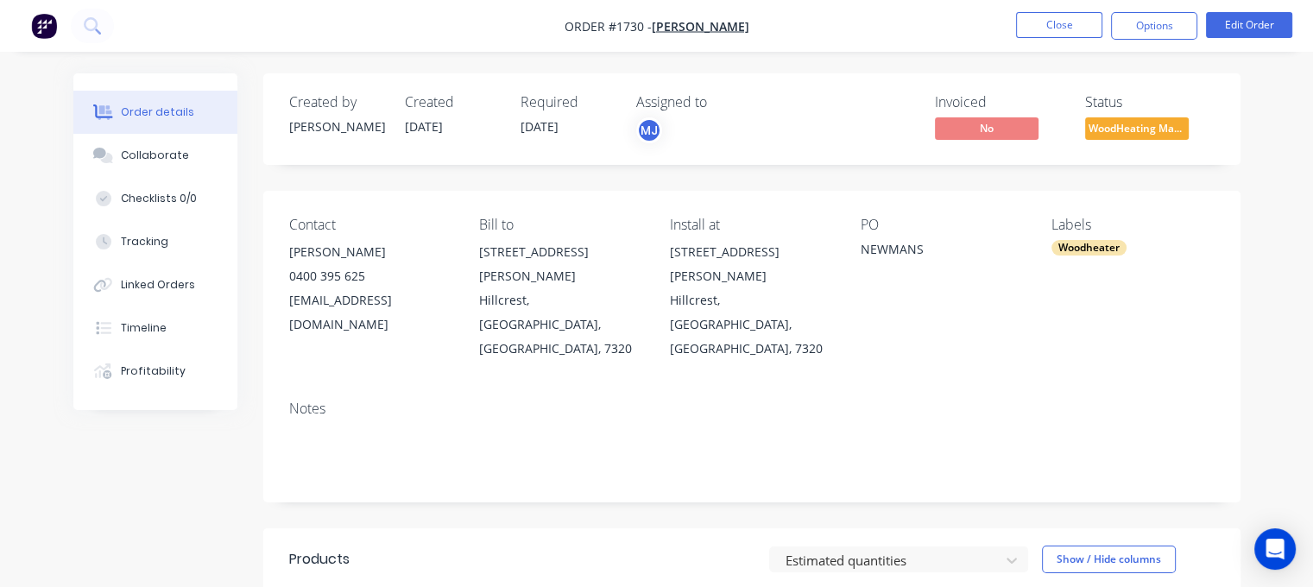
click at [317, 299] on div "[EMAIL_ADDRESS][DOMAIN_NAME]" at bounding box center [370, 312] width 163 height 48
copy div "[EMAIL_ADDRESS][DOMAIN_NAME]"
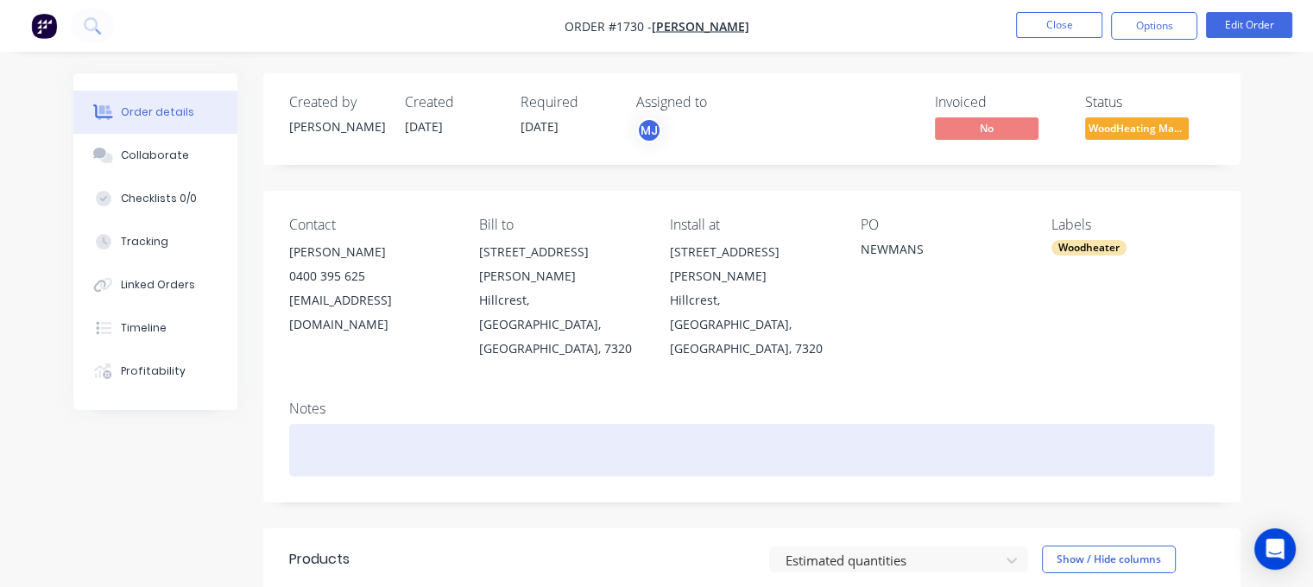
click at [314, 424] on div at bounding box center [751, 450] width 925 height 53
paste div
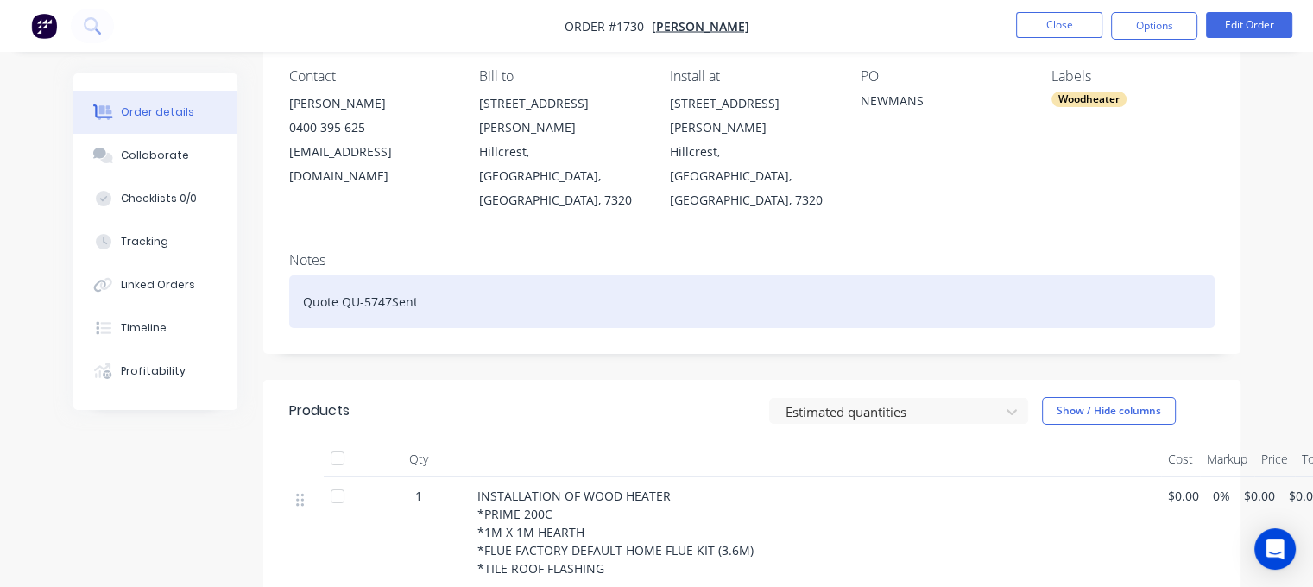
scroll to position [345, 0]
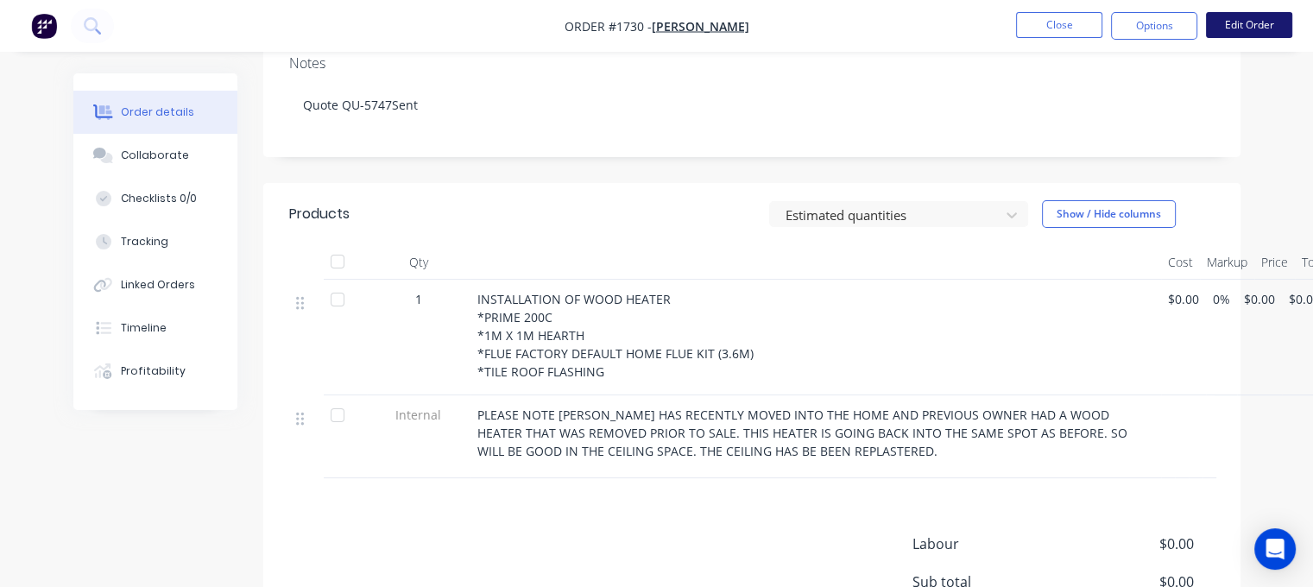
click at [1254, 27] on button "Edit Order" at bounding box center [1249, 25] width 86 height 26
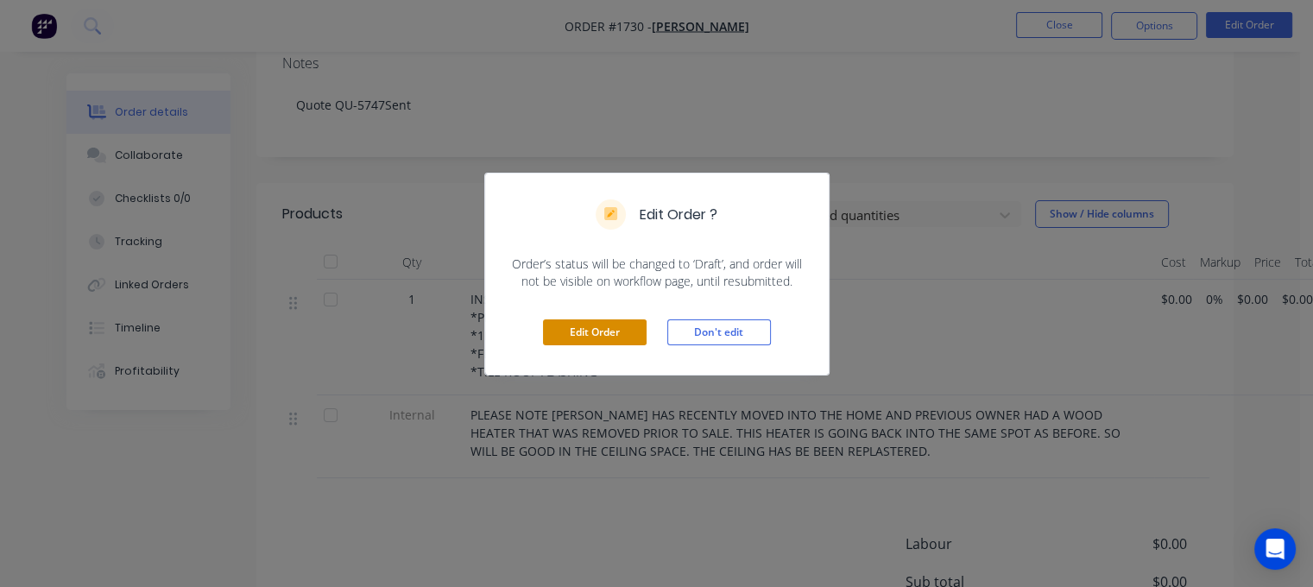
drag, startPoint x: 595, startPoint y: 331, endPoint x: 720, endPoint y: 314, distance: 125.3
click at [596, 331] on button "Edit Order" at bounding box center [595, 332] width 104 height 26
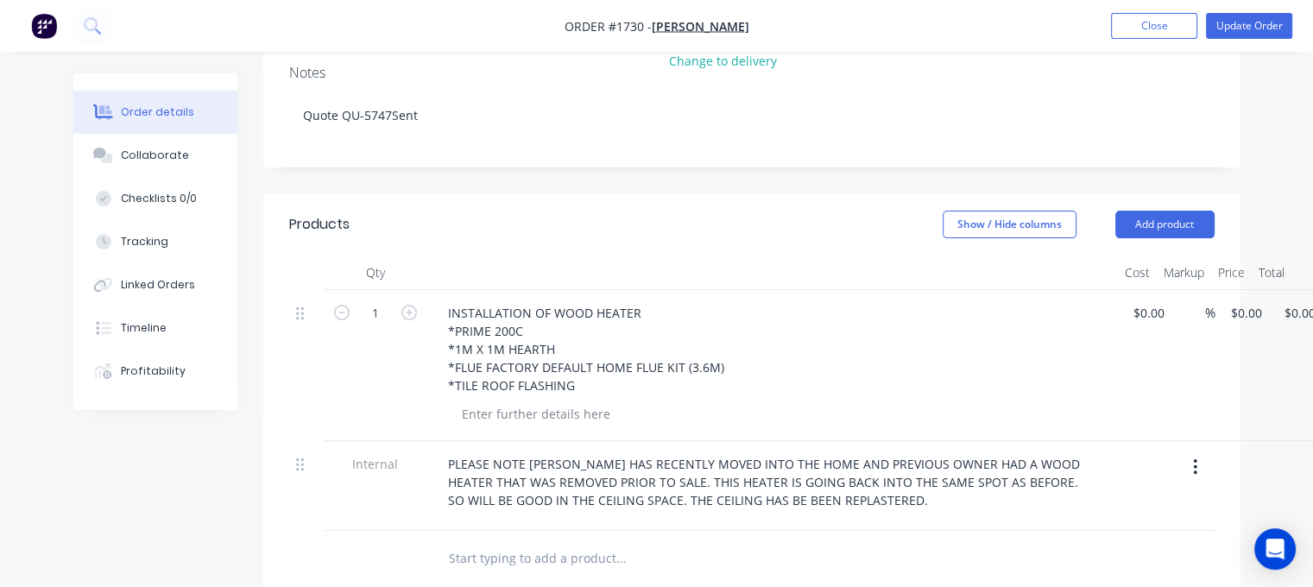
scroll to position [431, 0]
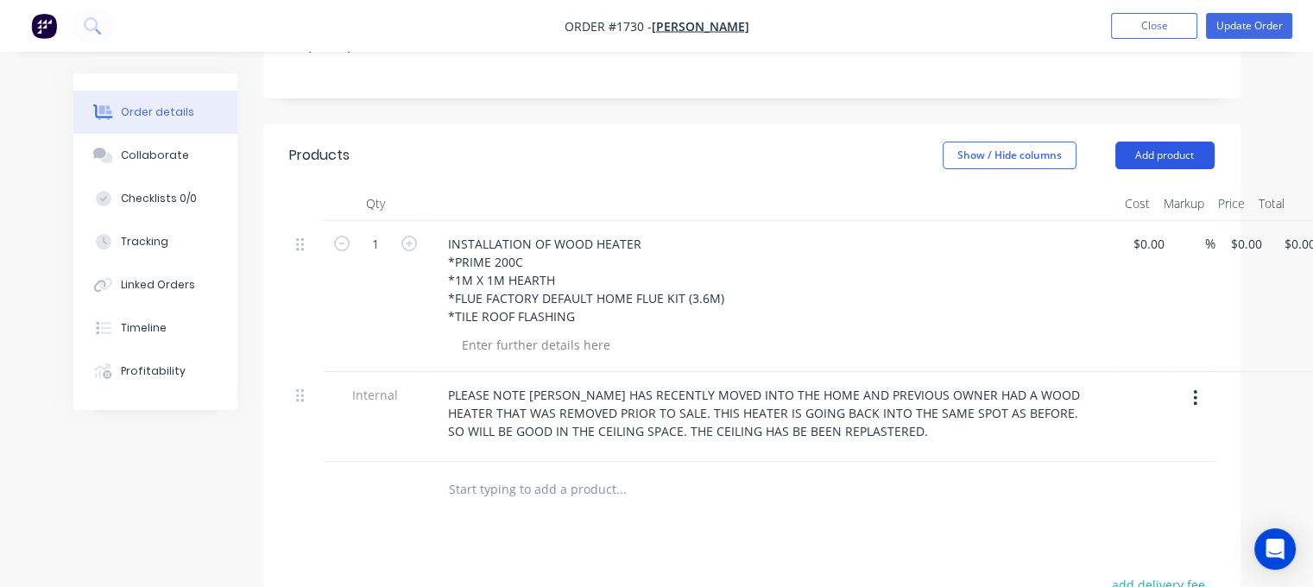
click at [1175, 142] on button "Add product" at bounding box center [1164, 156] width 99 height 28
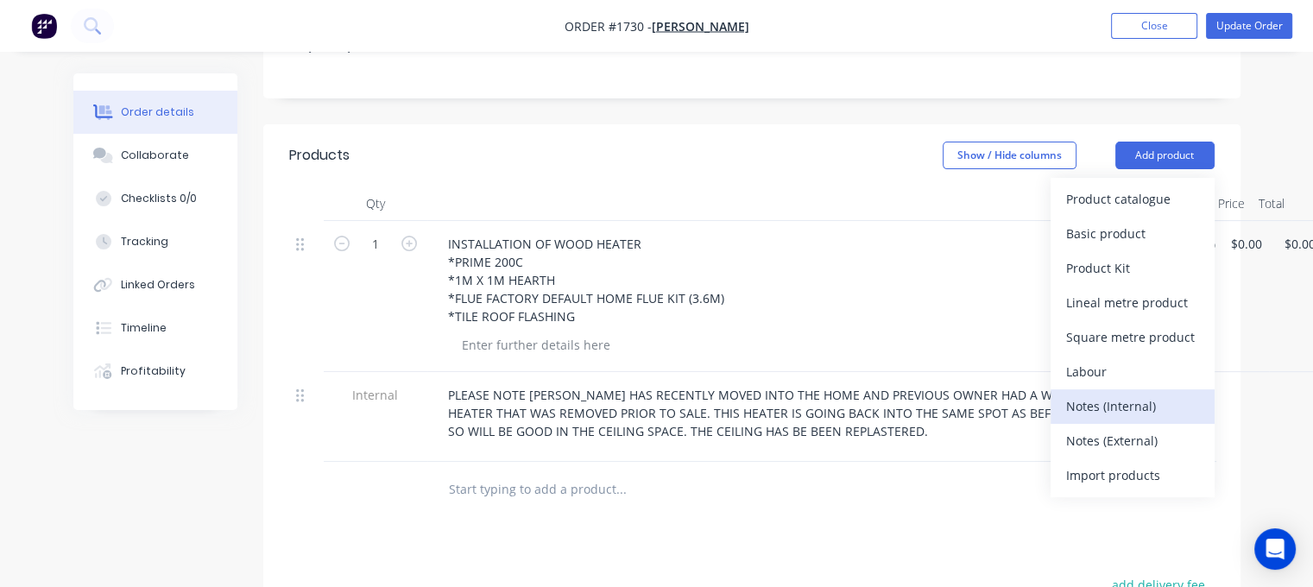
click at [1102, 394] on div "Notes (Internal)" at bounding box center [1132, 406] width 133 height 25
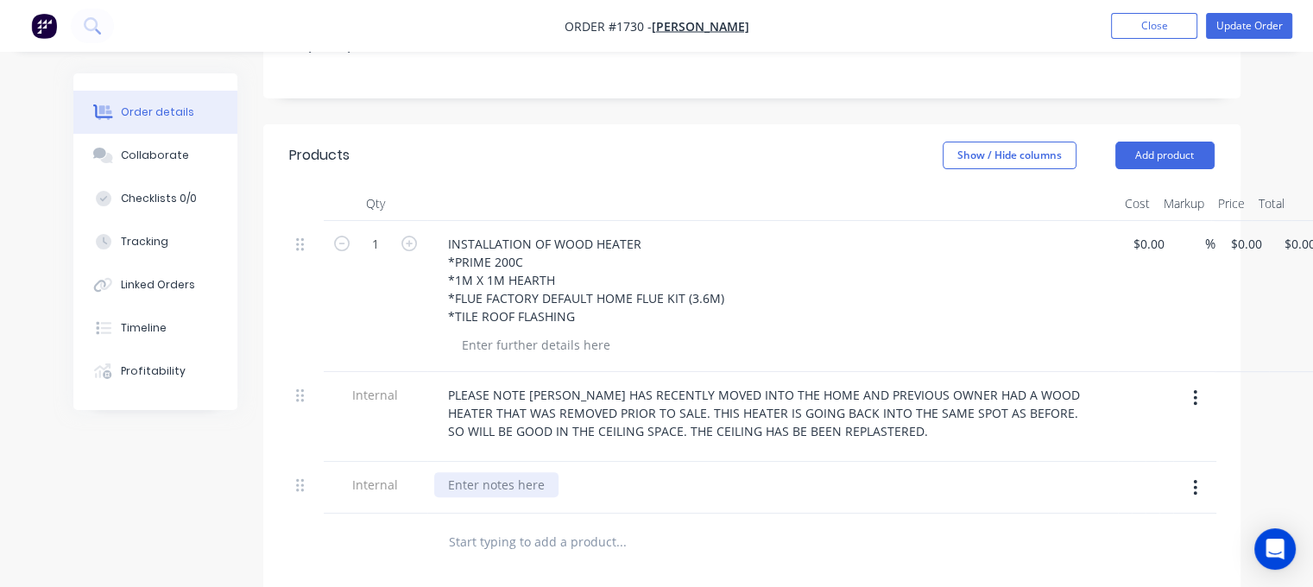
click at [526, 472] on div at bounding box center [496, 484] width 124 height 25
paste div
click at [735, 472] on div "WOODHEATER INSTALLATION (BASIC BURNIE 7320)" at bounding box center [594, 484] width 321 height 25
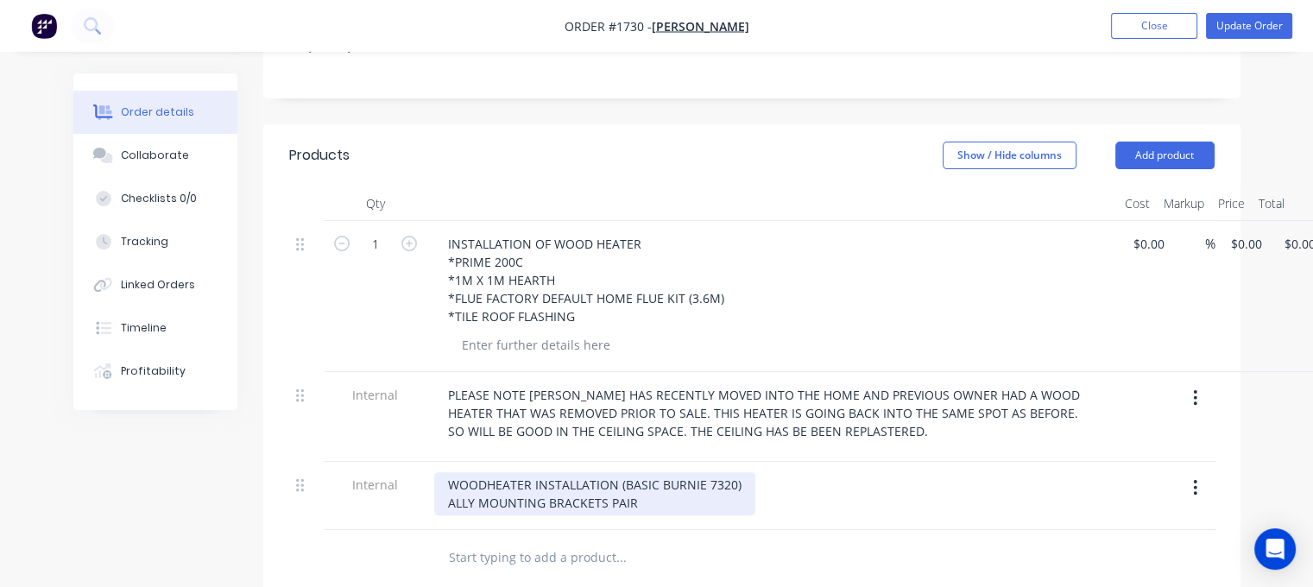
click at [669, 472] on div "WOODHEATER INSTALLATION (BASIC BURNIE 7320) ALLY MOUNTING BRACKETS PAIR" at bounding box center [594, 493] width 321 height 43
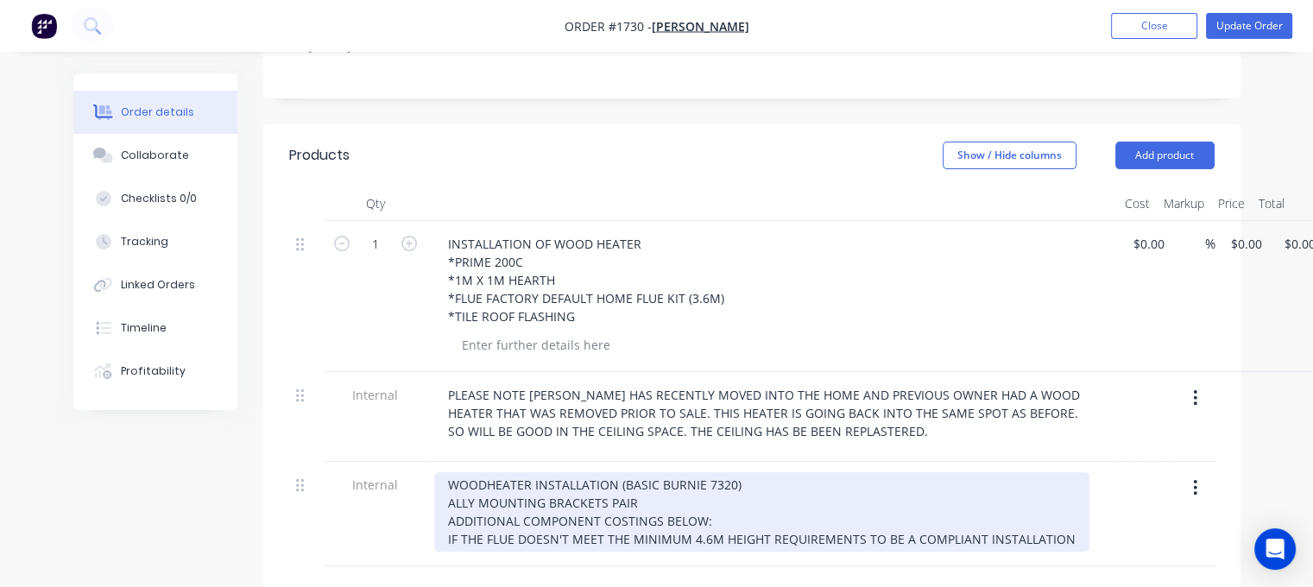
click at [1061, 472] on div "WOODHEATER INSTALLATION (BASIC BURNIE 7320) ALLY MOUNTING BRACKETS PAIR ADDITIO…" at bounding box center [761, 511] width 655 height 79
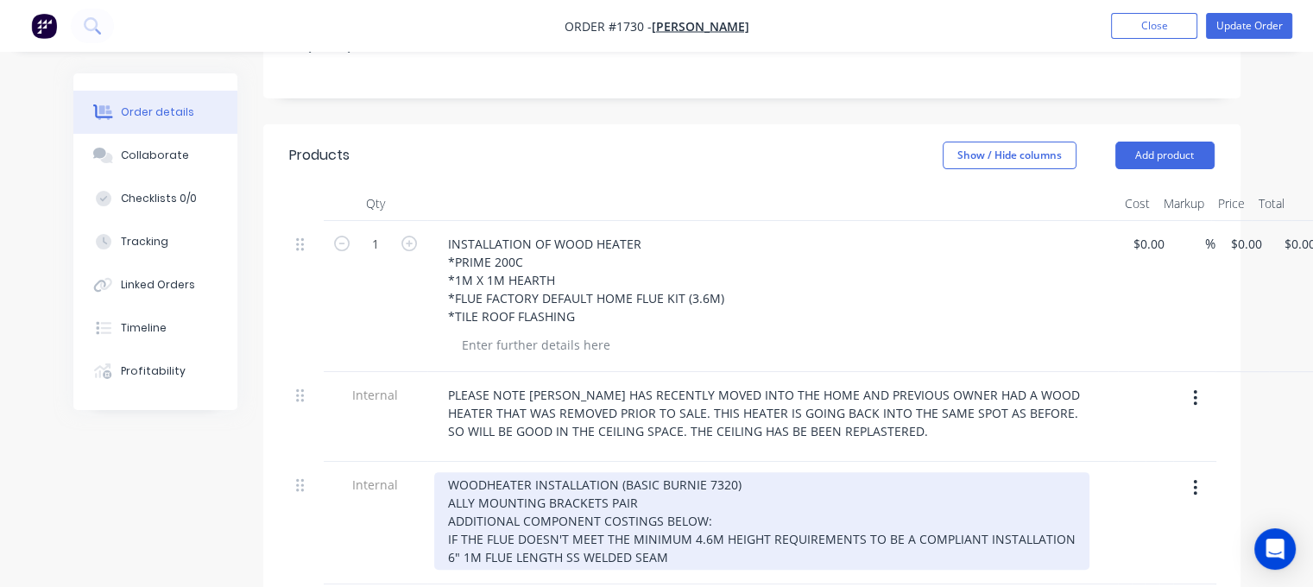
click at [708, 483] on div "WOODHEATER INSTALLATION (BASIC BURNIE 7320) ALLY MOUNTING BRACKETS PAIR ADDITIO…" at bounding box center [761, 521] width 655 height 98
click at [633, 505] on div "WOODHEATER INSTALLATION (BASIC BURNIE 7320) ALLY MOUNTING BRACKETS PAIR ADDITIO…" at bounding box center [761, 530] width 655 height 116
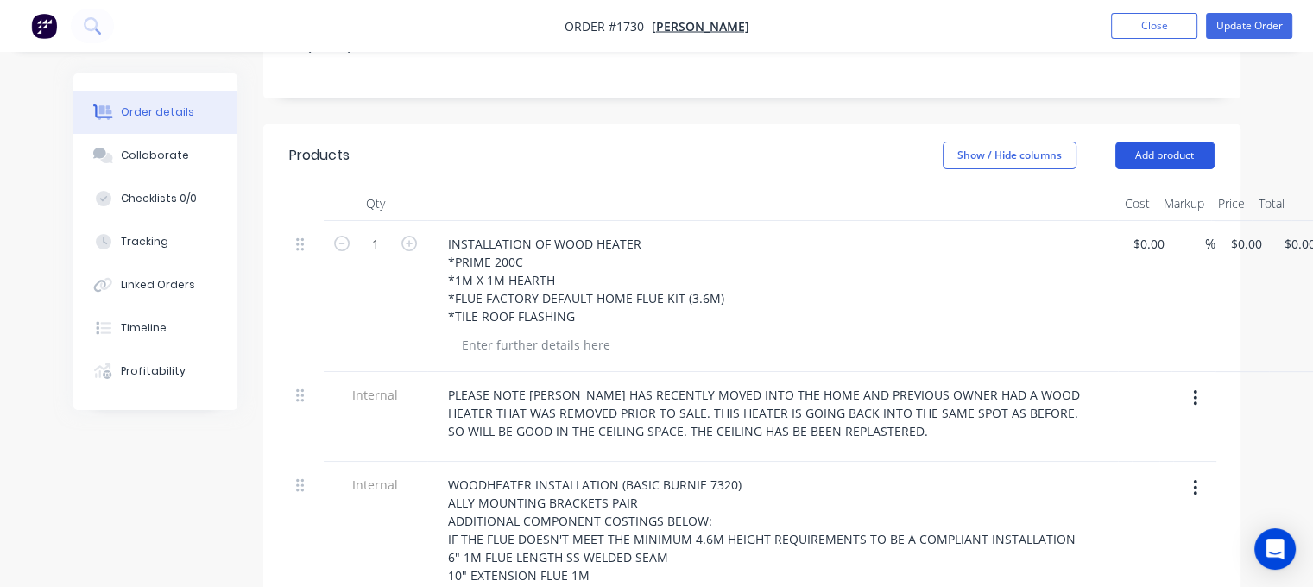
click at [1163, 142] on button "Add product" at bounding box center [1164, 156] width 99 height 28
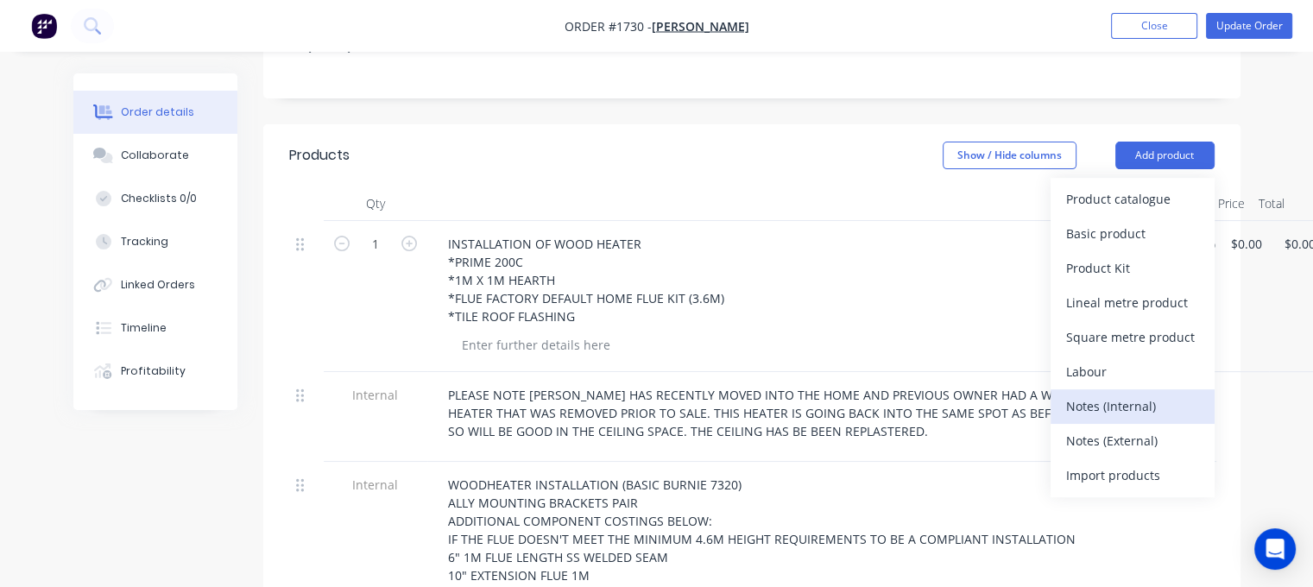
click at [1096, 394] on div "Notes (Internal)" at bounding box center [1132, 406] width 133 height 25
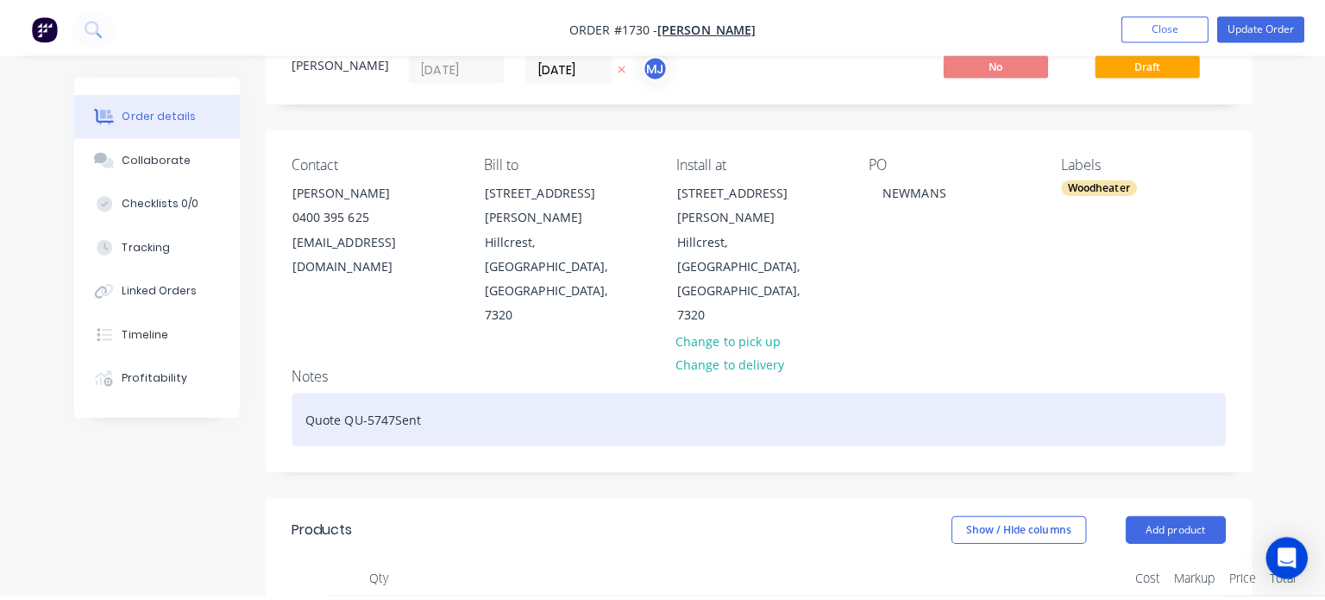
scroll to position [0, 0]
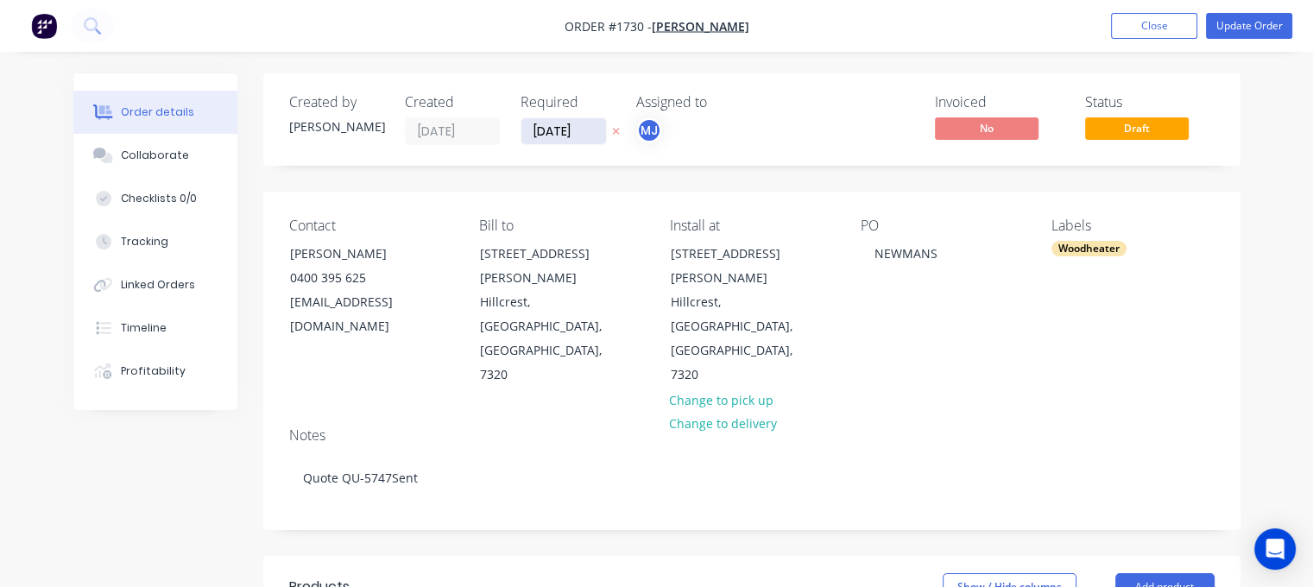
click at [545, 135] on input "[DATE]" at bounding box center [563, 131] width 85 height 26
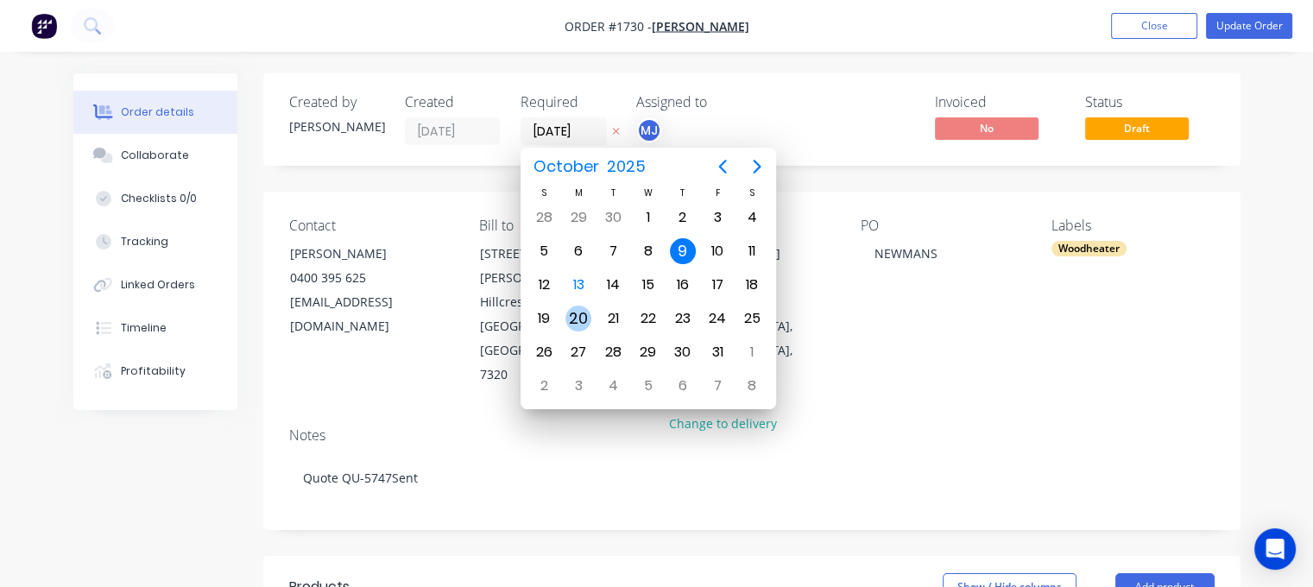
click at [581, 311] on div "20" at bounding box center [578, 318] width 26 height 26
type input "[DATE]"
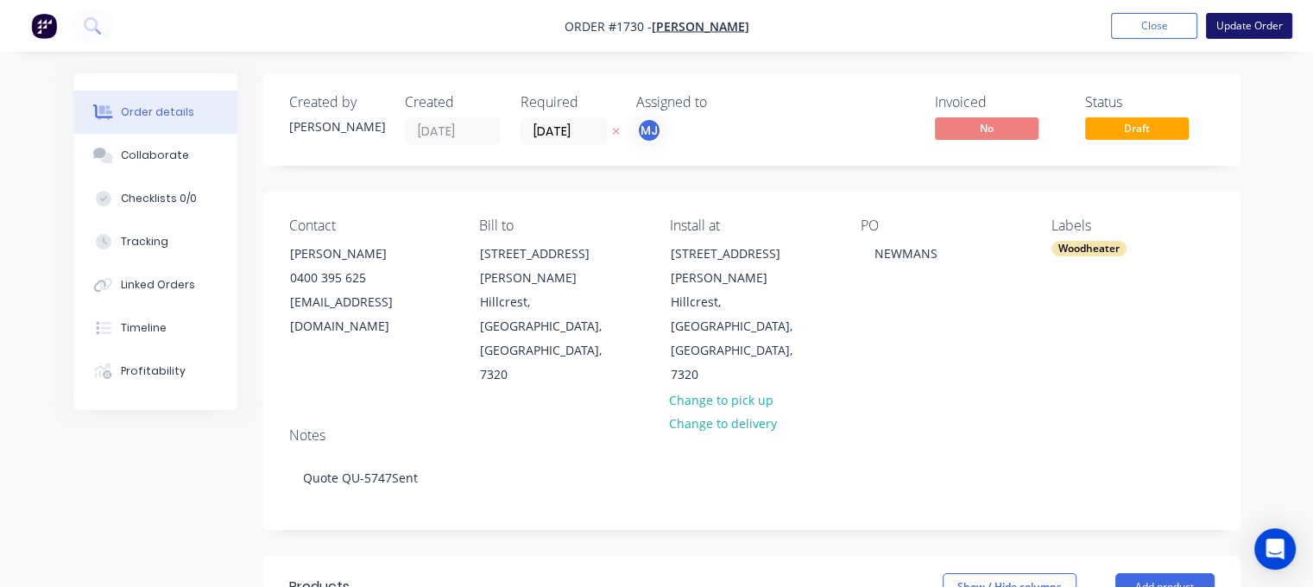
click at [1221, 28] on button "Update Order" at bounding box center [1249, 26] width 86 height 26
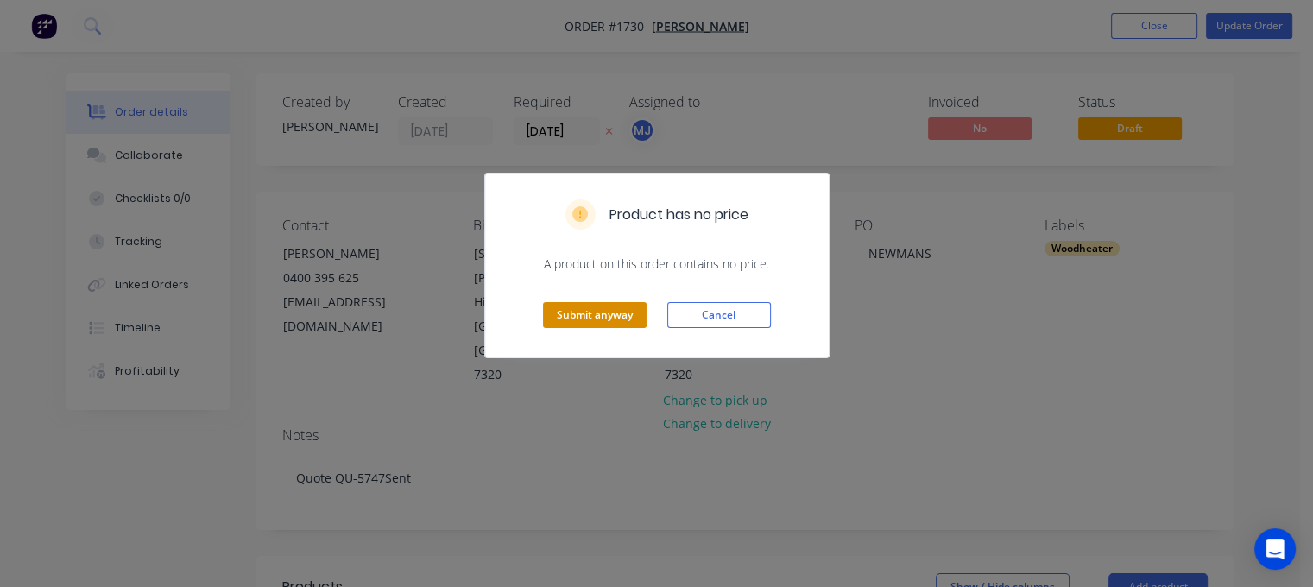
click at [632, 312] on button "Submit anyway" at bounding box center [595, 315] width 104 height 26
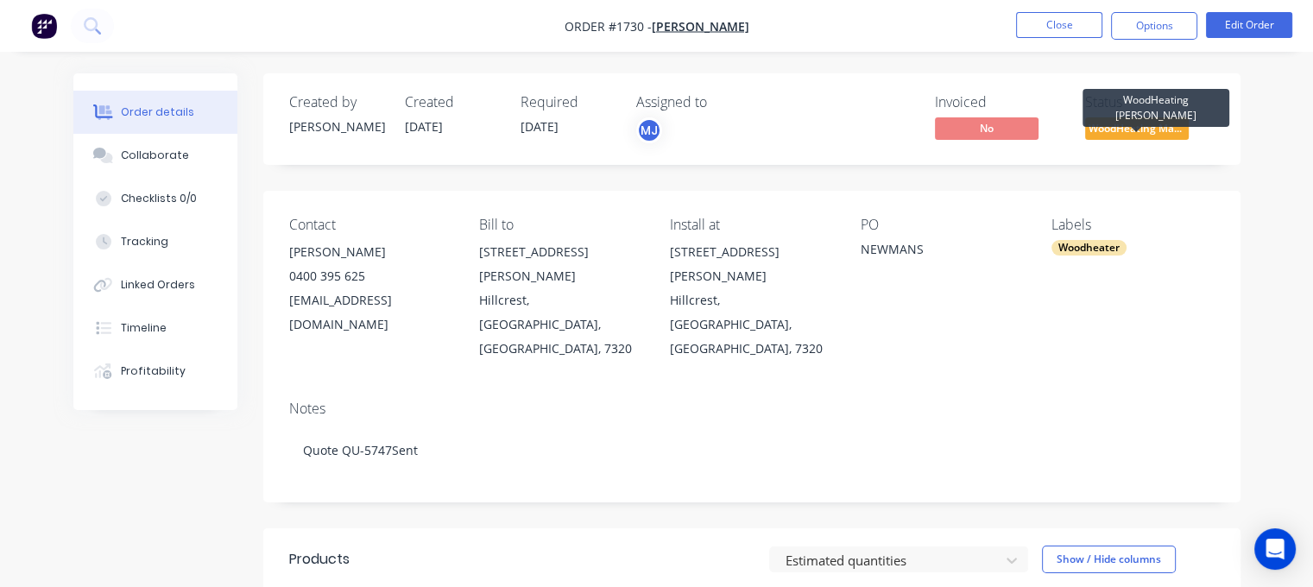
click at [1110, 123] on span "WoodHeating Mar..." at bounding box center [1137, 128] width 104 height 22
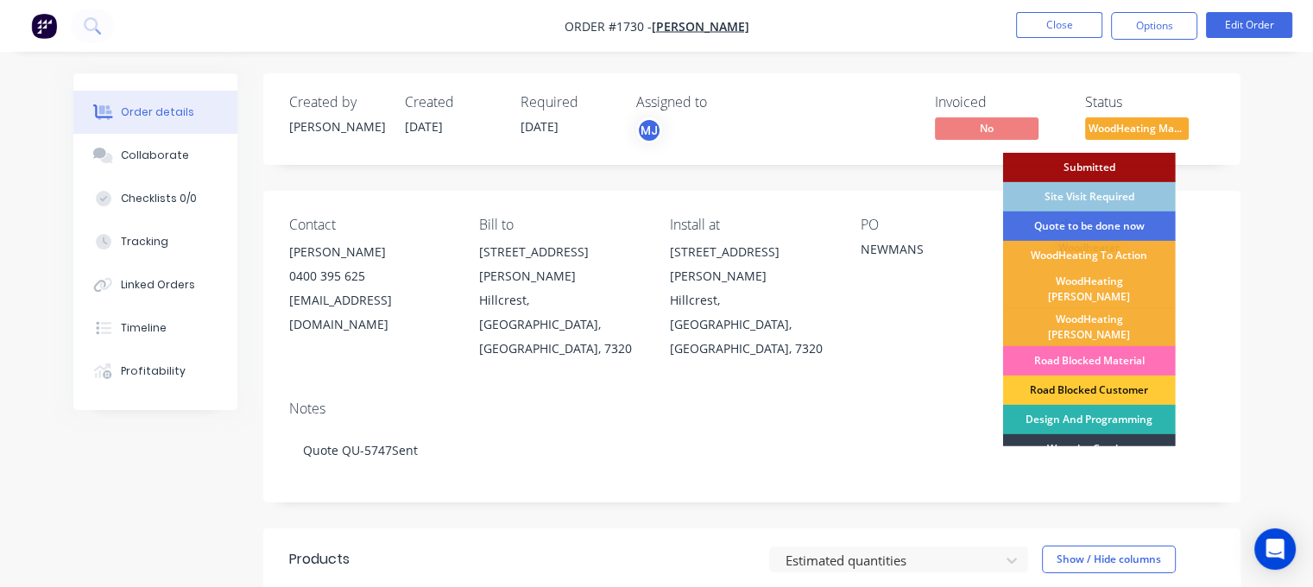
click at [1108, 375] on div "Road Blocked Customer" at bounding box center [1089, 389] width 173 height 29
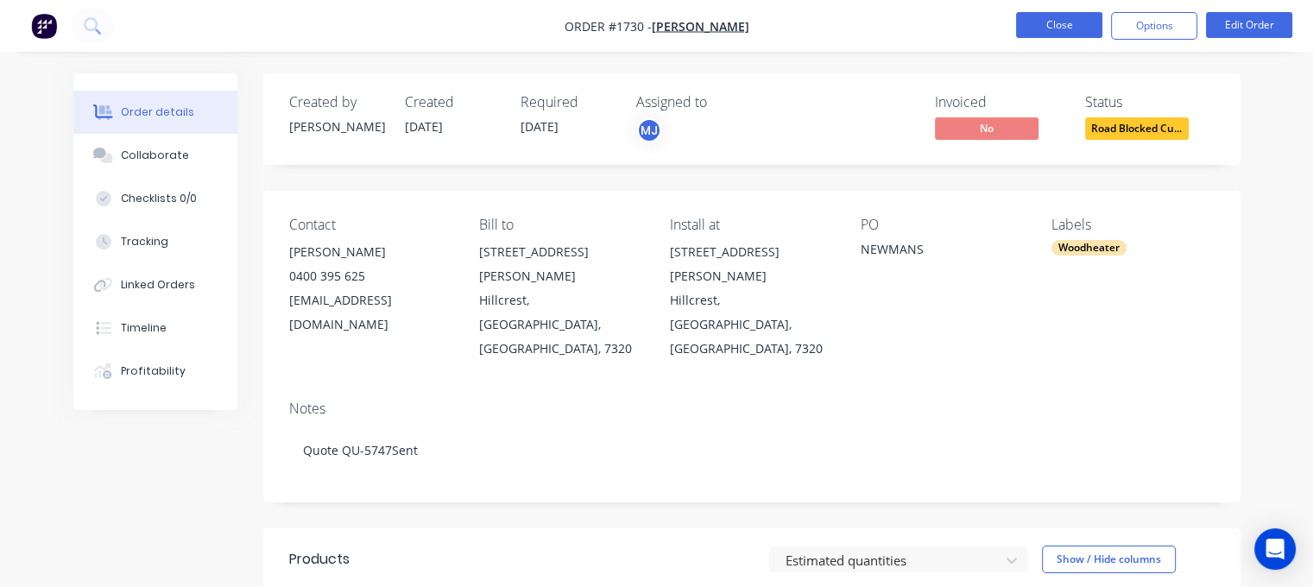
click at [1056, 27] on button "Close" at bounding box center [1059, 25] width 86 height 26
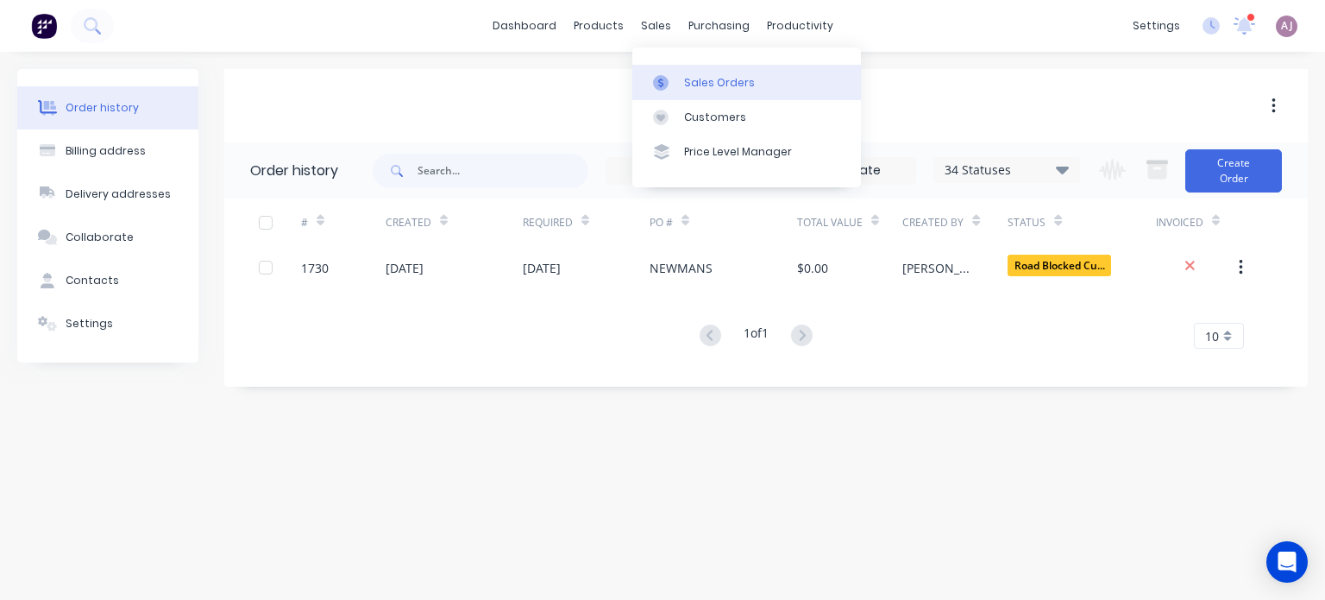
click at [674, 76] on div at bounding box center [666, 83] width 26 height 16
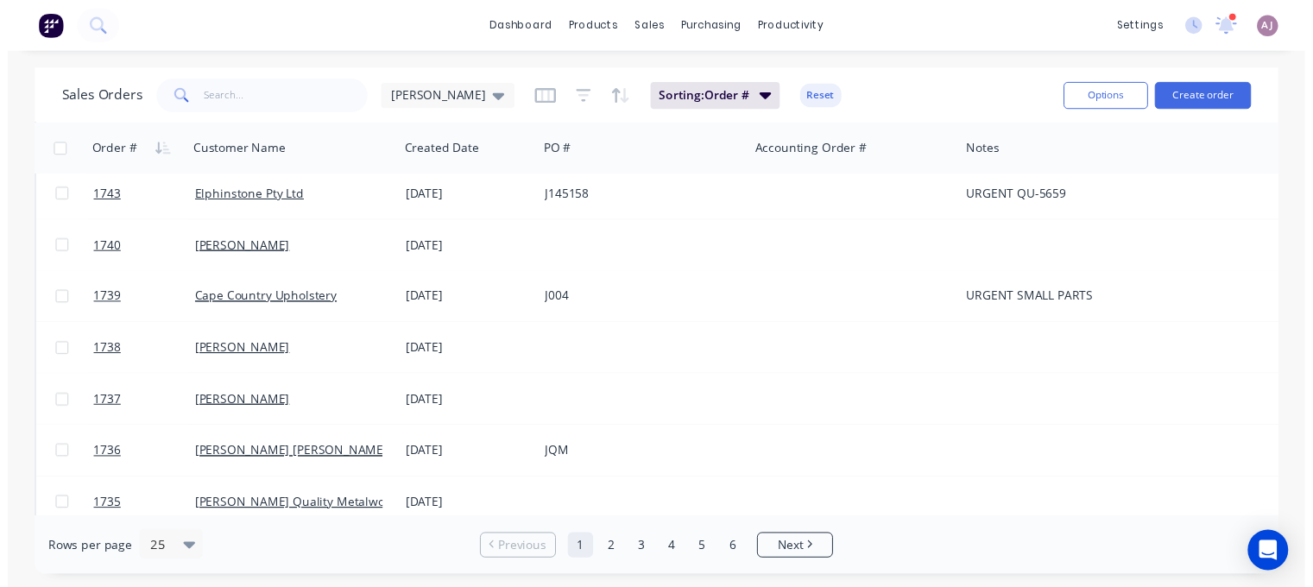
scroll to position [604, 0]
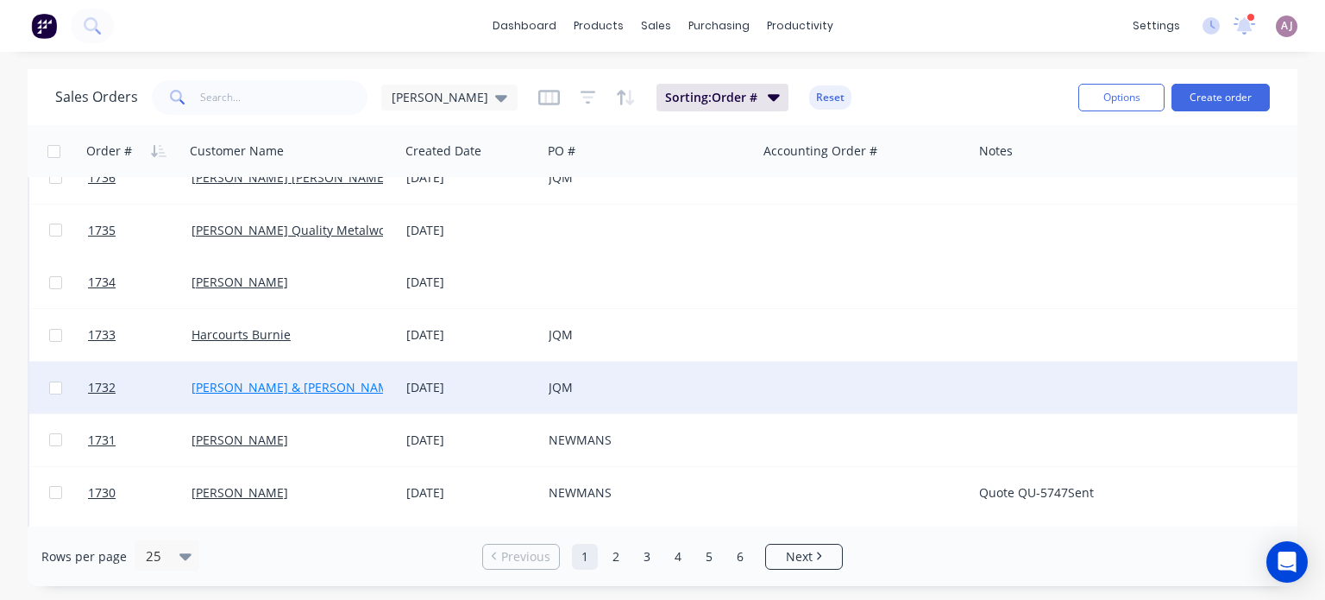
click at [267, 387] on link "[PERSON_NAME] & [PERSON_NAME]" at bounding box center [296, 387] width 209 height 16
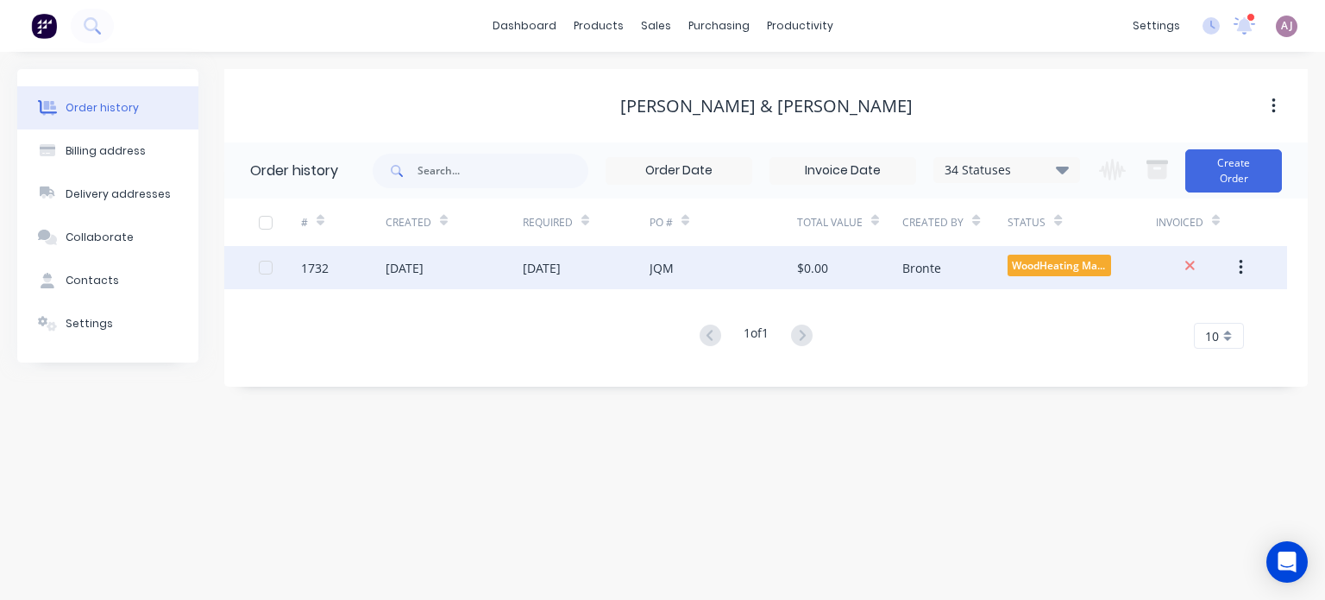
click at [580, 277] on div "[DATE]" at bounding box center [586, 267] width 127 height 43
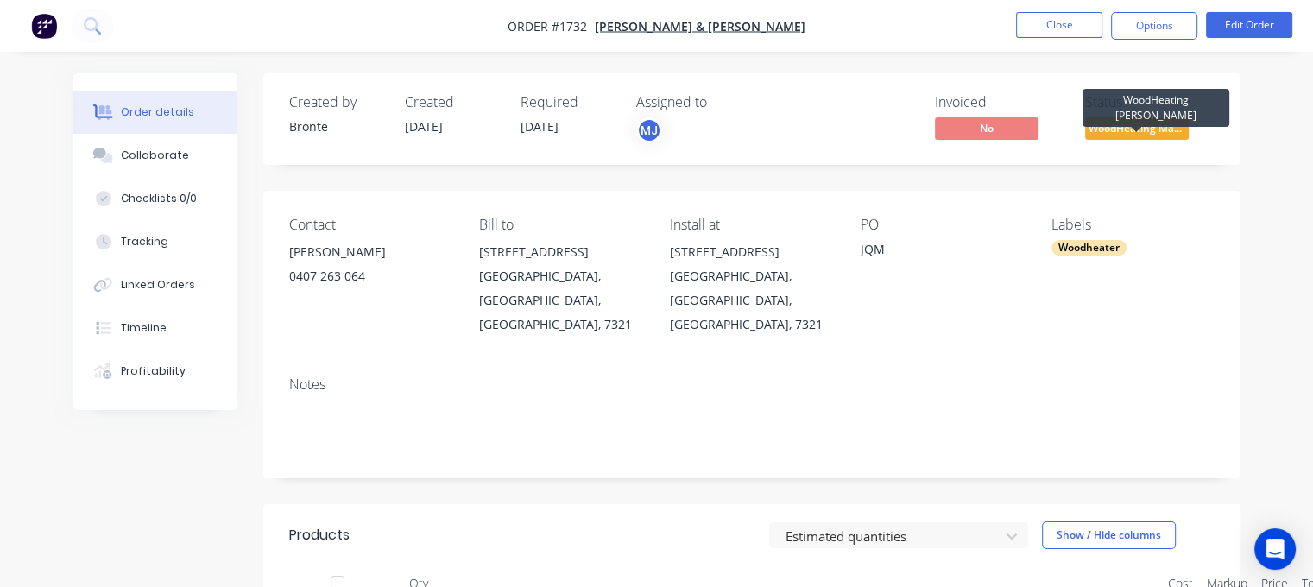
click at [1127, 123] on span "WoodHeating Mar..." at bounding box center [1137, 128] width 104 height 22
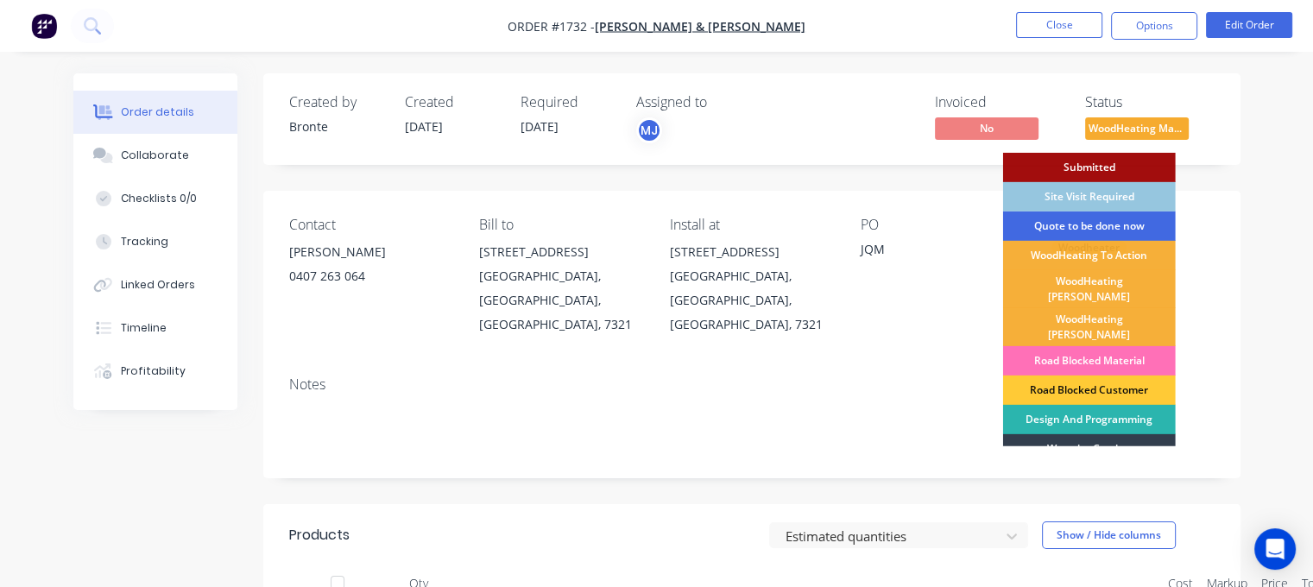
click at [1106, 227] on div "Quote to be done now" at bounding box center [1089, 225] width 173 height 29
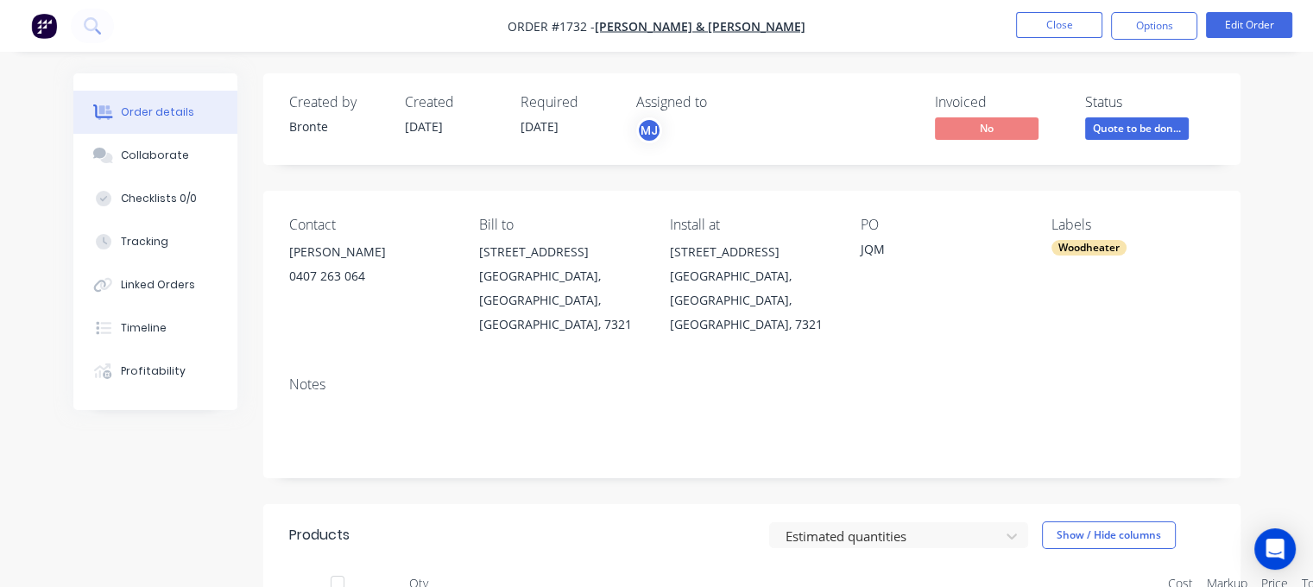
click at [547, 127] on span "[DATE]" at bounding box center [539, 126] width 38 height 16
drag, startPoint x: 669, startPoint y: 251, endPoint x: 769, endPoint y: 305, distance: 113.5
click at [769, 305] on div "Contact [PERSON_NAME] [PHONE_NUMBER] Bill to [STREET_ADDRESS][PERSON_NAME] Inst…" at bounding box center [751, 277] width 977 height 172
copy div "[STREET_ADDRESS][PERSON_NAME]"
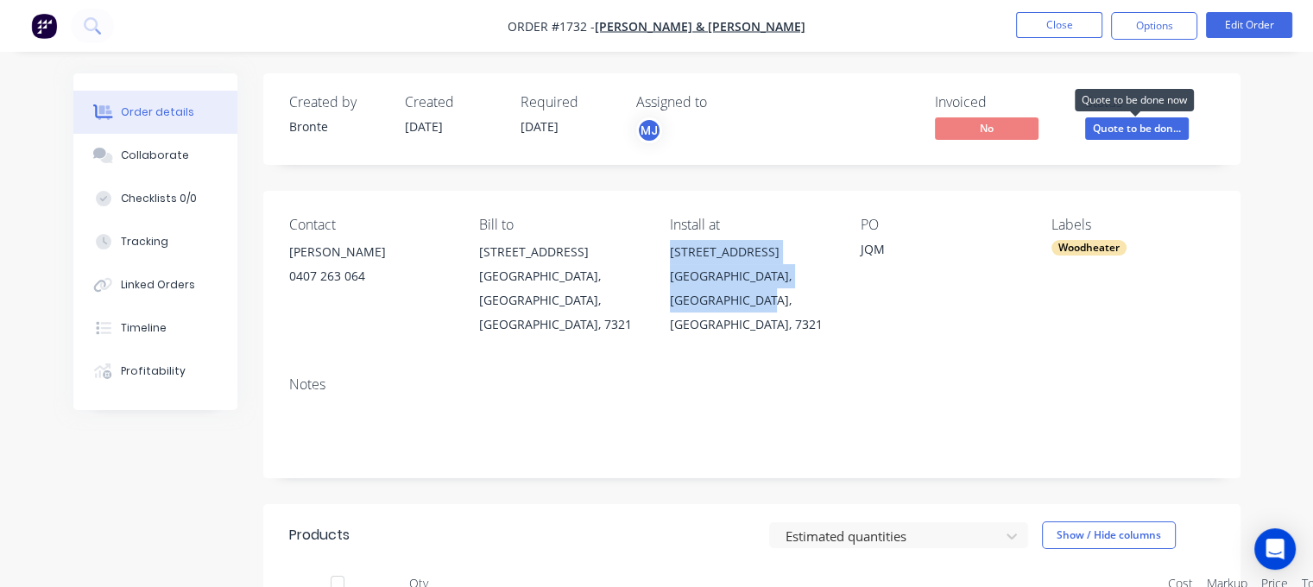
click at [1133, 133] on span "Quote to be don..." at bounding box center [1137, 128] width 104 height 22
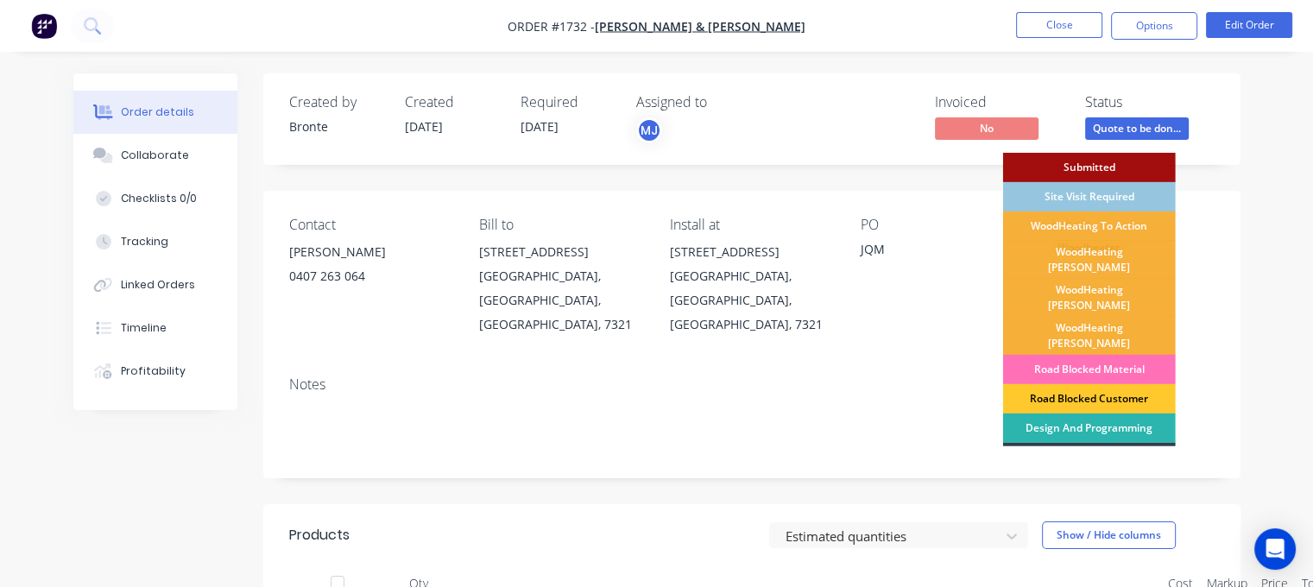
click at [1091, 384] on div "Road Blocked Customer" at bounding box center [1089, 398] width 173 height 29
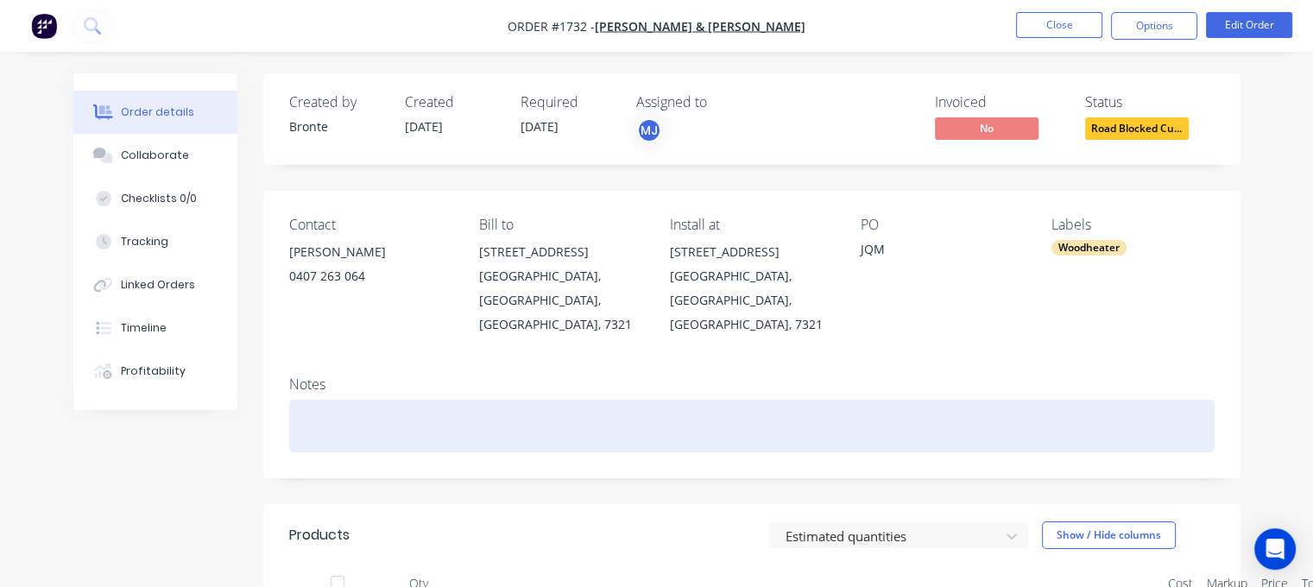
click at [318, 400] on div at bounding box center [751, 426] width 925 height 53
paste div
